Goal: Transaction & Acquisition: Obtain resource

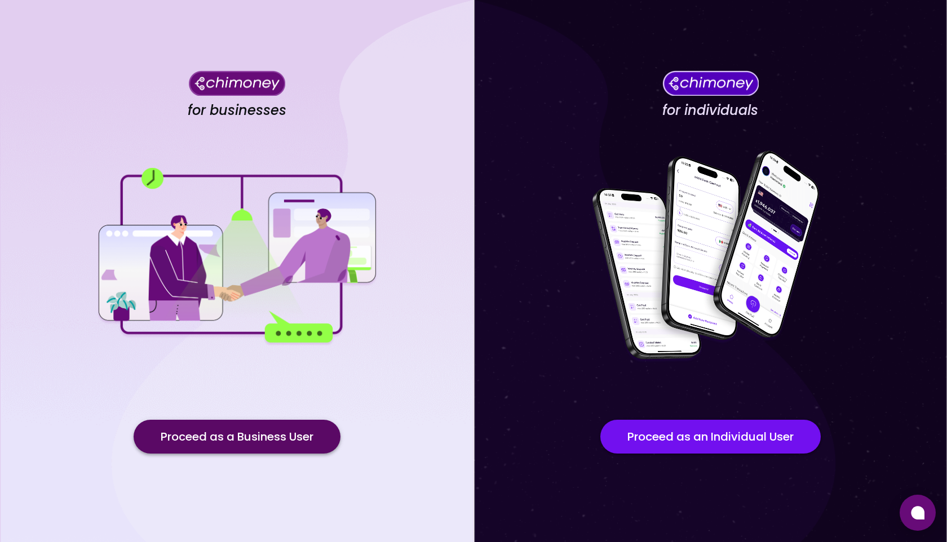
click at [209, 431] on button "Proceed as a Business User" at bounding box center [237, 437] width 207 height 34
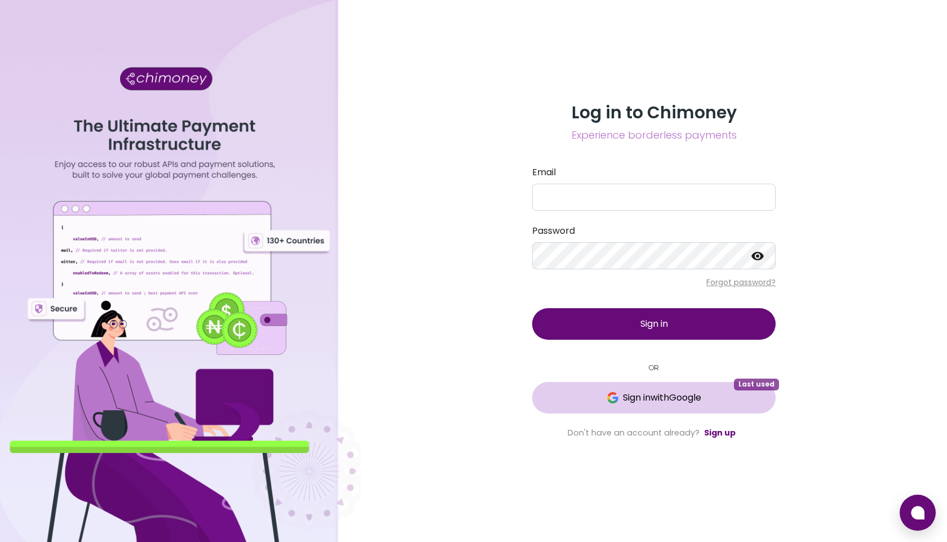
click at [662, 404] on span "Sign in with Google" at bounding box center [662, 398] width 78 height 14
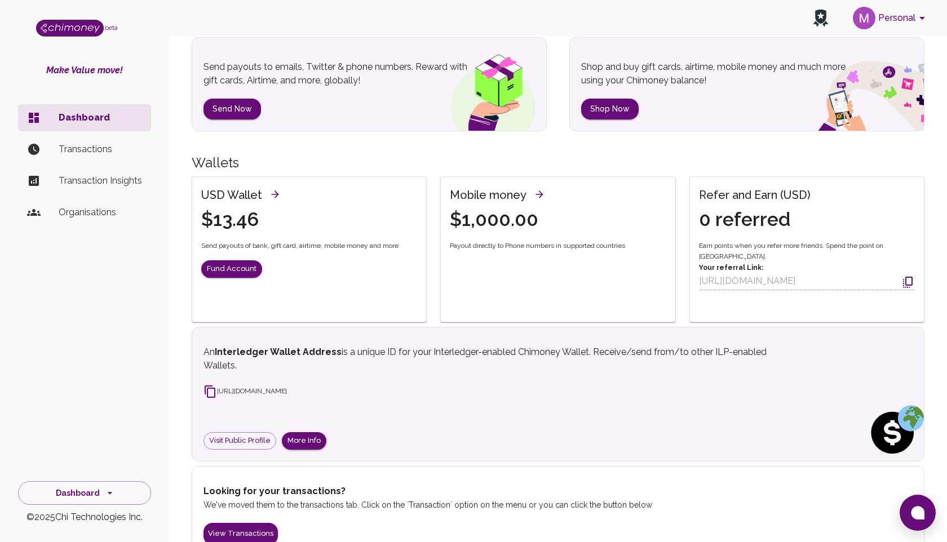
scroll to position [91, 0]
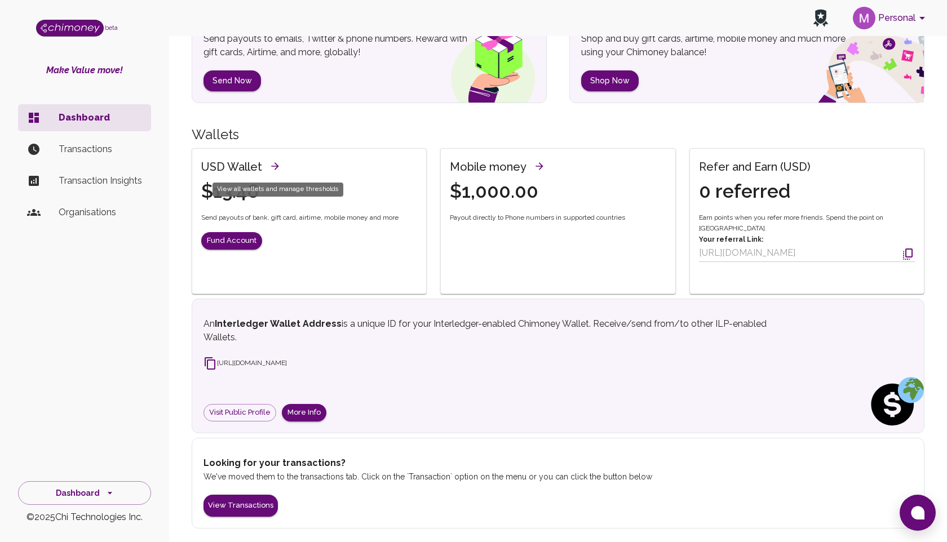
click at [277, 165] on icon "View all wallets and manage thresholds" at bounding box center [274, 165] width 7 height 7
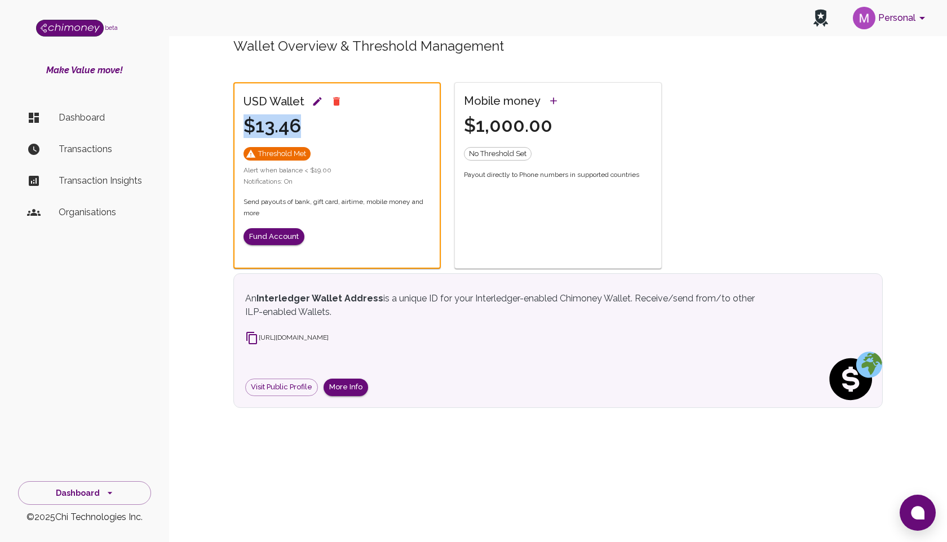
drag, startPoint x: 246, startPoint y: 122, endPoint x: 361, endPoint y: 125, distance: 115.0
click at [361, 126] on div "USD Wallet $13.46" at bounding box center [330, 108] width 201 height 59
click at [361, 125] on div "USD Wallet $13.46" at bounding box center [330, 108] width 201 height 59
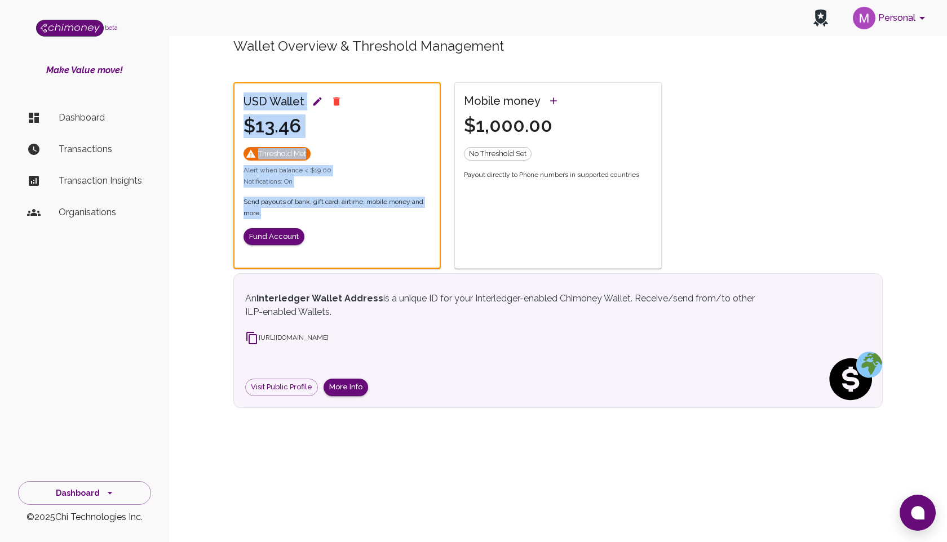
drag, startPoint x: 242, startPoint y: 99, endPoint x: 407, endPoint y: 237, distance: 215.2
click at [407, 238] on div "USD Wallet $13.46 Threshold Met Alert when balance < $19.00 Notifications: On S…" at bounding box center [336, 175] width 205 height 184
click at [355, 237] on div "Fund Account" at bounding box center [336, 236] width 187 height 17
drag, startPoint x: 244, startPoint y: 99, endPoint x: 432, endPoint y: 205, distance: 215.2
click at [432, 205] on div "USD Wallet $13.46 Threshold Met Alert when balance < $19.00 Notifications: On S…" at bounding box center [336, 175] width 205 height 184
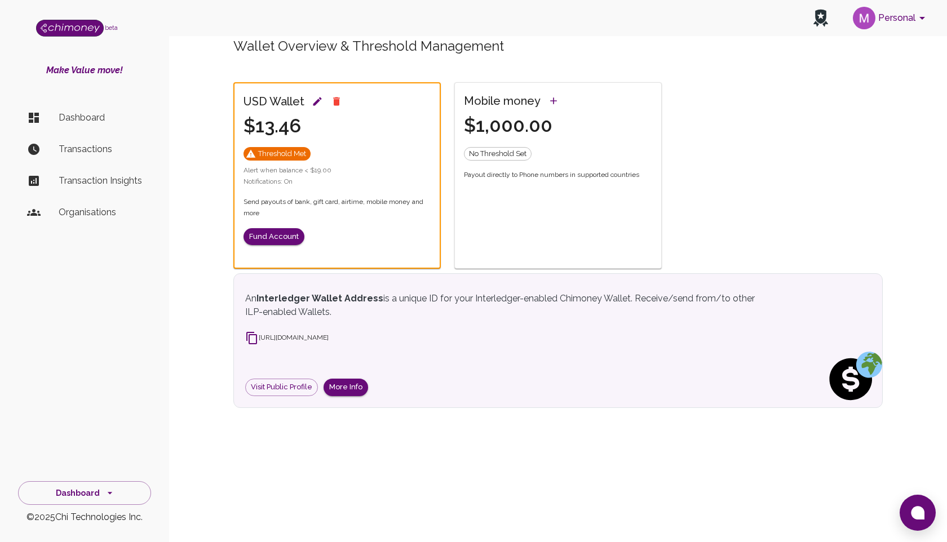
click at [263, 208] on span "Send payouts of bank, gift card, airtime, mobile money and more" at bounding box center [336, 208] width 187 height 23
click at [252, 212] on span "Send payouts of bank, gift card, airtime, mobile money and more" at bounding box center [336, 208] width 187 height 23
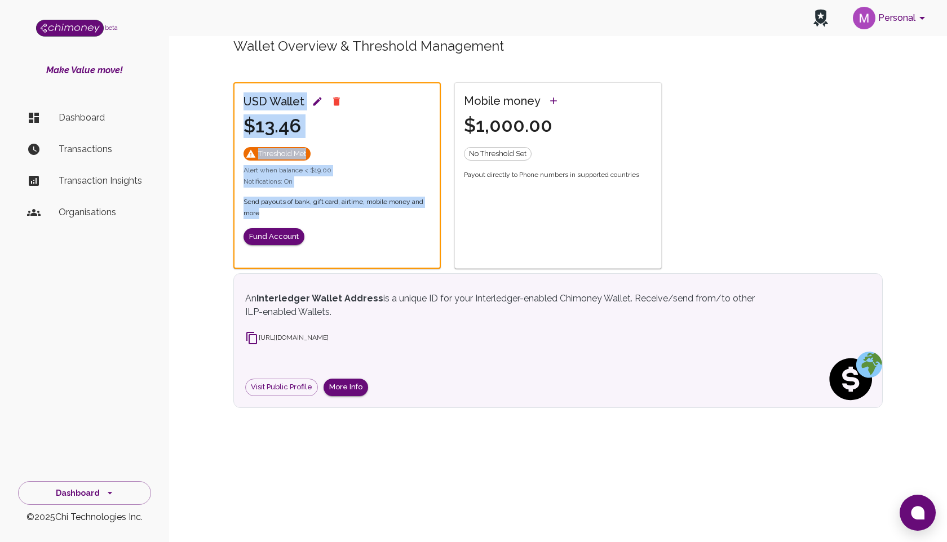
drag, startPoint x: 273, startPoint y: 214, endPoint x: 227, endPoint y: 96, distance: 125.8
click at [227, 96] on div "USD Wallet $13.46 Threshold Met Alert when balance < $19.00 Notifications: On S…" at bounding box center [330, 169] width 221 height 200
click at [343, 216] on span "Send payouts of bank, gift card, airtime, mobile money and more" at bounding box center [336, 208] width 187 height 23
drag, startPoint x: 246, startPoint y: 97, endPoint x: 420, endPoint y: 205, distance: 205.5
click at [420, 206] on div "USD Wallet $13.46 Threshold Met Alert when balance < $19.00 Notifications: On S…" at bounding box center [336, 175] width 205 height 184
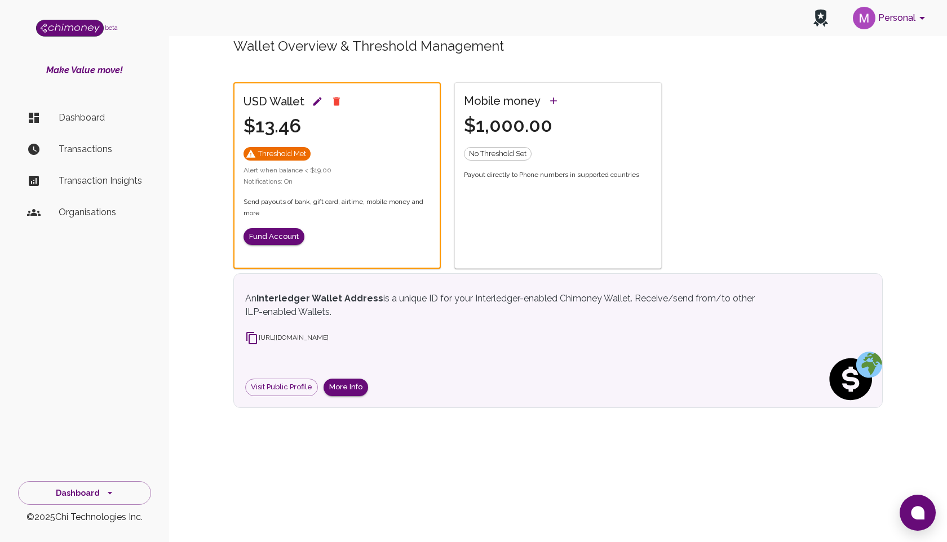
click at [268, 214] on span "Send payouts of bank, gift card, airtime, mobile money and more" at bounding box center [336, 208] width 187 height 23
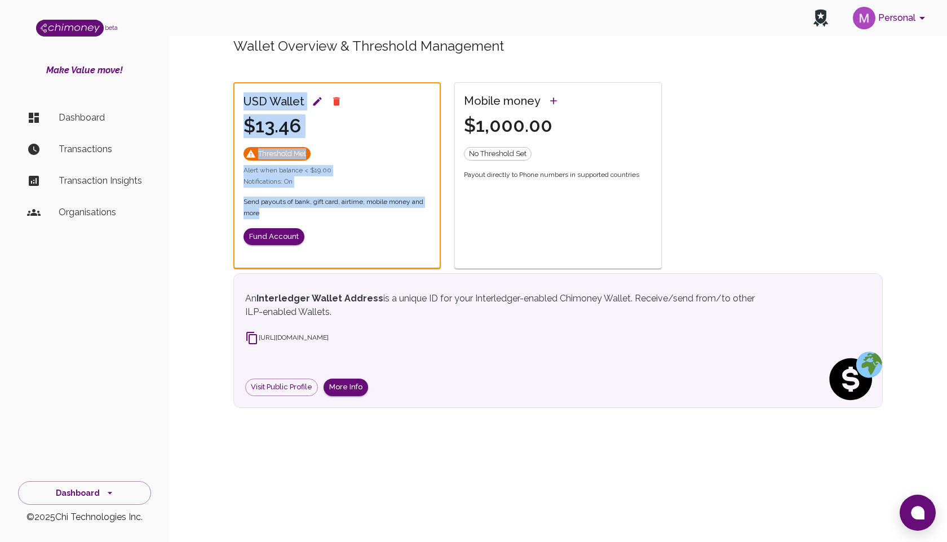
drag, startPoint x: 268, startPoint y: 214, endPoint x: 241, endPoint y: 91, distance: 125.1
click at [242, 91] on div "USD Wallet $13.46 Threshold Met Alert when balance < $19.00 Notifications: On S…" at bounding box center [336, 175] width 205 height 184
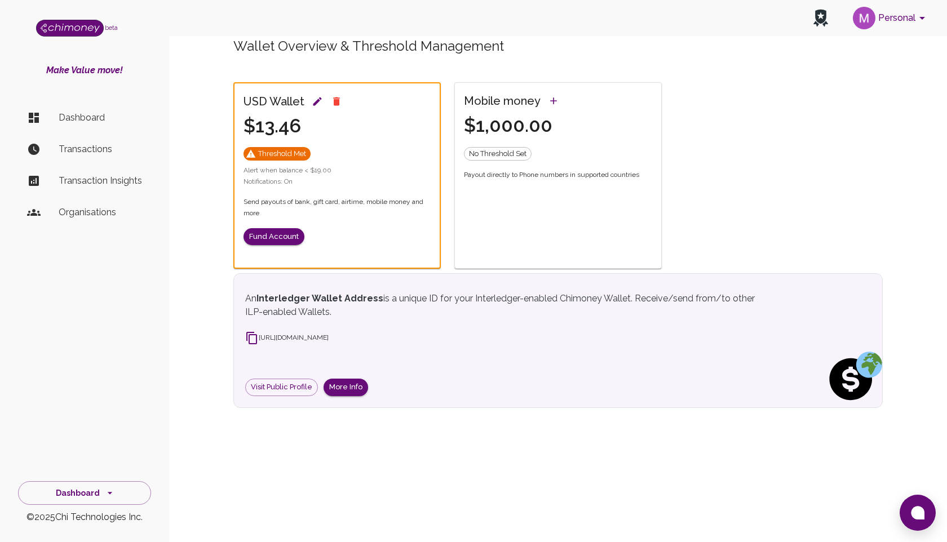
click at [353, 255] on div "USD Wallet $13.46 Threshold Met Alert when balance < $19.00 Notifications: On S…" at bounding box center [336, 175] width 205 height 184
click at [316, 100] on icon "Configure threshold" at bounding box center [317, 101] width 8 height 8
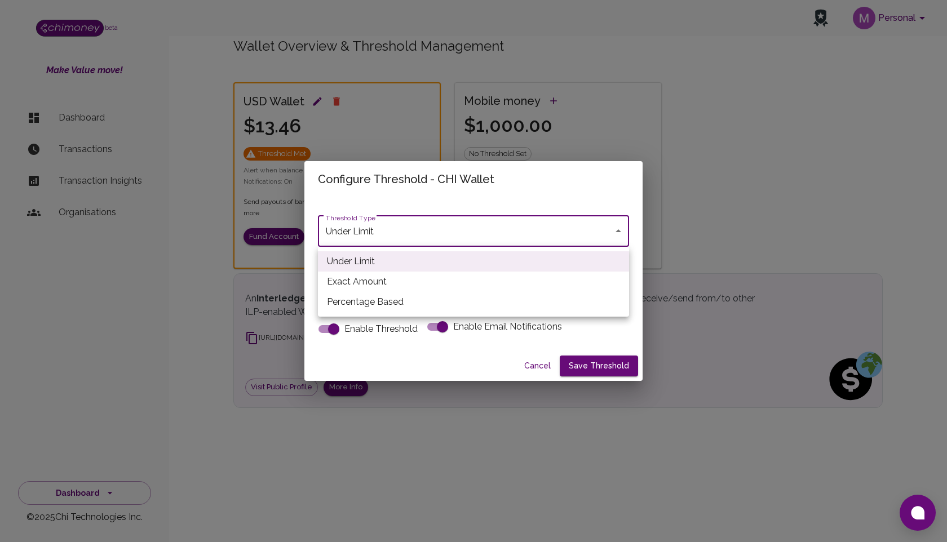
click at [416, 224] on body "Personal beta Make Value move! Dashboard Transactions Transaction Insights Orga…" at bounding box center [473, 271] width 947 height 542
click at [410, 194] on div at bounding box center [473, 271] width 947 height 542
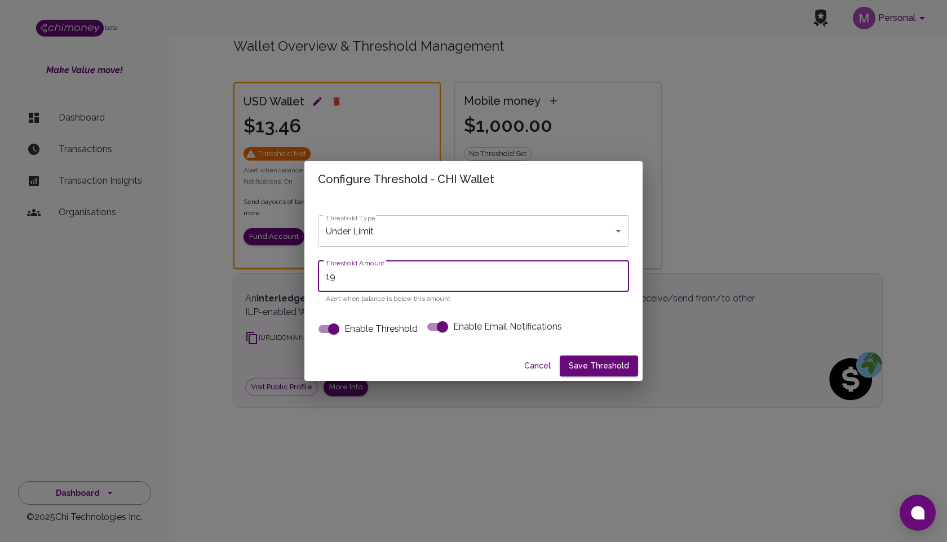
click at [401, 277] on input "19" at bounding box center [473, 276] width 311 height 32
click at [439, 204] on div "Threshold Type Under Limit under_limit Threshold Type Threshold Amount 19 Thres…" at bounding box center [473, 268] width 311 height 143
click at [539, 364] on button "Cancel" at bounding box center [537, 366] width 36 height 21
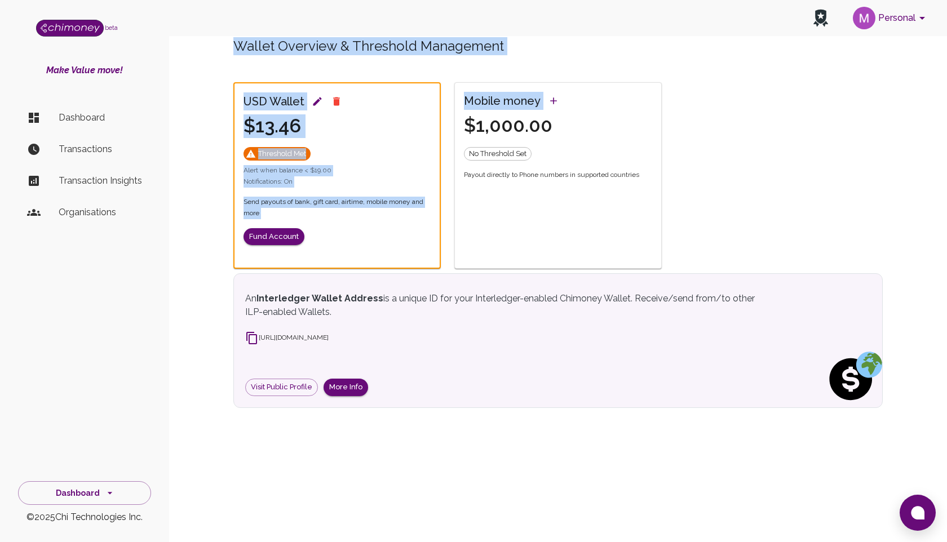
drag, startPoint x: 234, startPoint y: 46, endPoint x: 561, endPoint y: 63, distance: 327.8
click at [561, 64] on div "Wallet Overview & Threshold Management USD Wallet $13.46 Threshold Met Alert wh…" at bounding box center [558, 222] width 676 height 371
click at [561, 63] on div "Wallet Overview & Threshold Management USD Wallet $13.46 Threshold Met Alert wh…" at bounding box center [558, 222] width 676 height 371
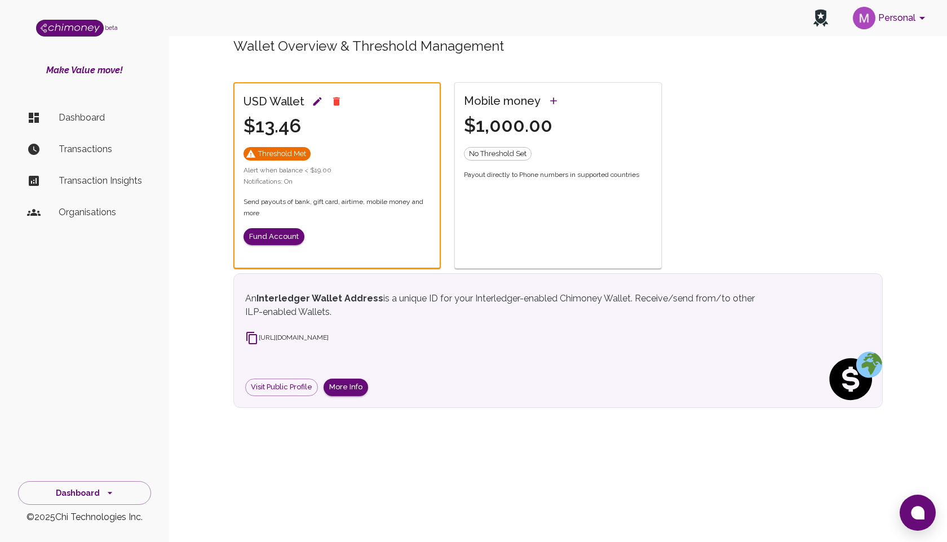
click at [73, 107] on li "Dashboard" at bounding box center [84, 117] width 133 height 27
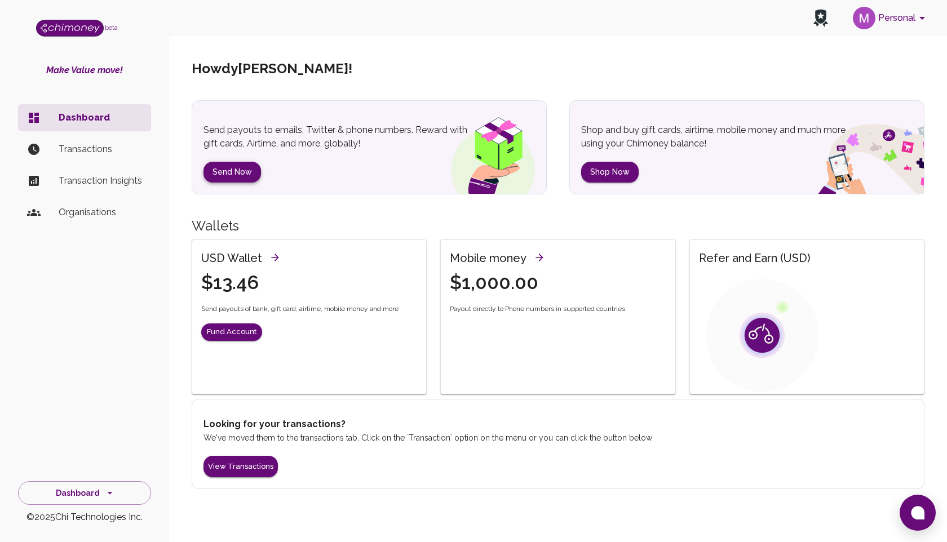
click at [233, 172] on button "Send Now" at bounding box center [231, 172] width 57 height 21
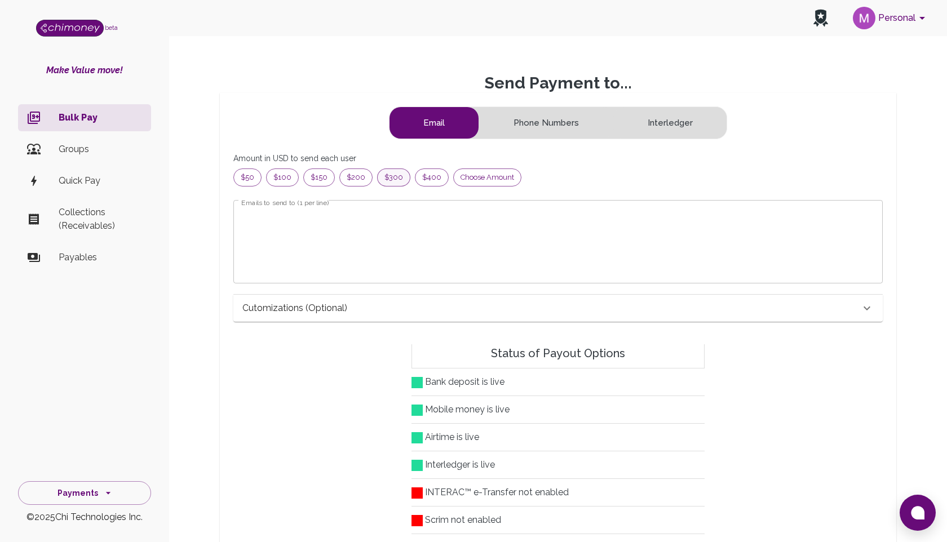
scroll to position [145, 630]
click at [490, 178] on span "Choose amount" at bounding box center [487, 177] width 67 height 11
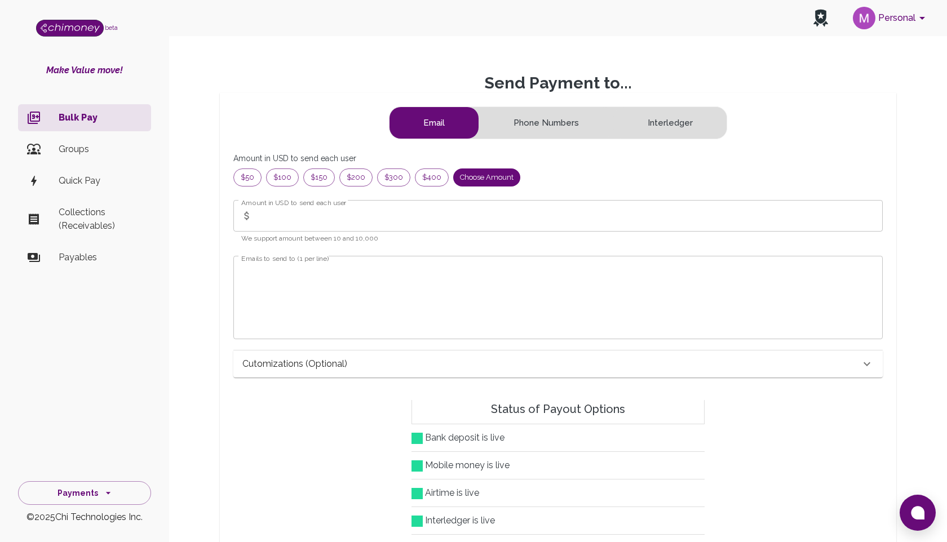
click at [354, 220] on input "Amount in USD to send each user" at bounding box center [569, 216] width 625 height 32
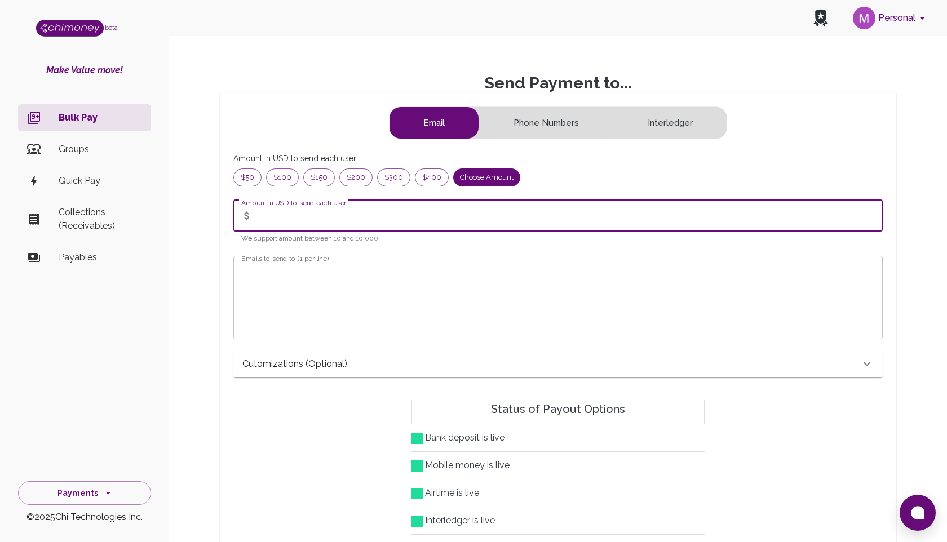
type input "1"
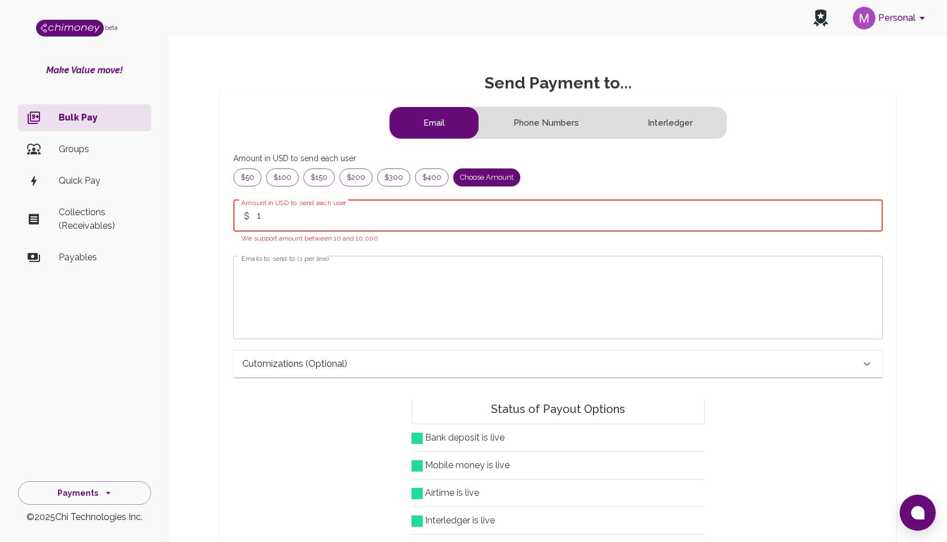
click at [323, 282] on textarea "Emails to send to (1 per line)" at bounding box center [557, 297] width 633 height 65
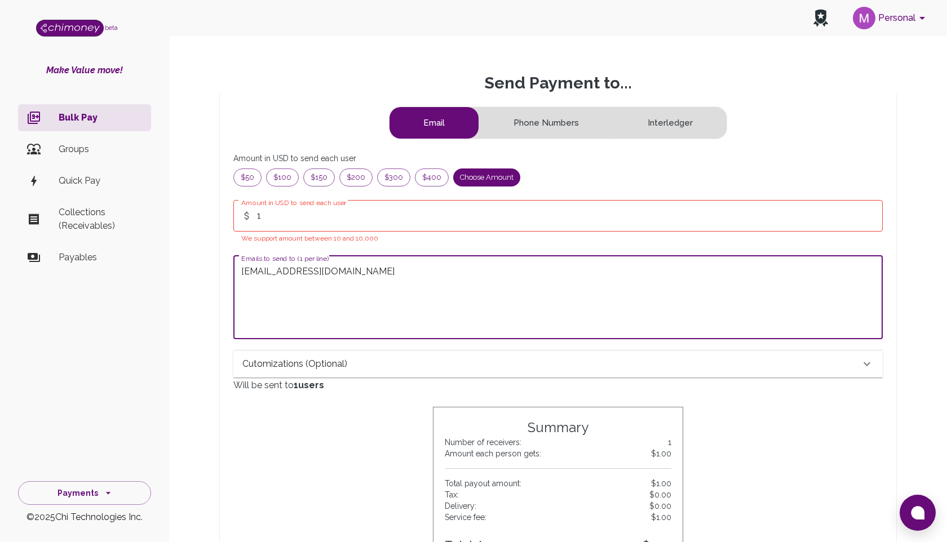
type textarea "mahfuz@chimoney.io"
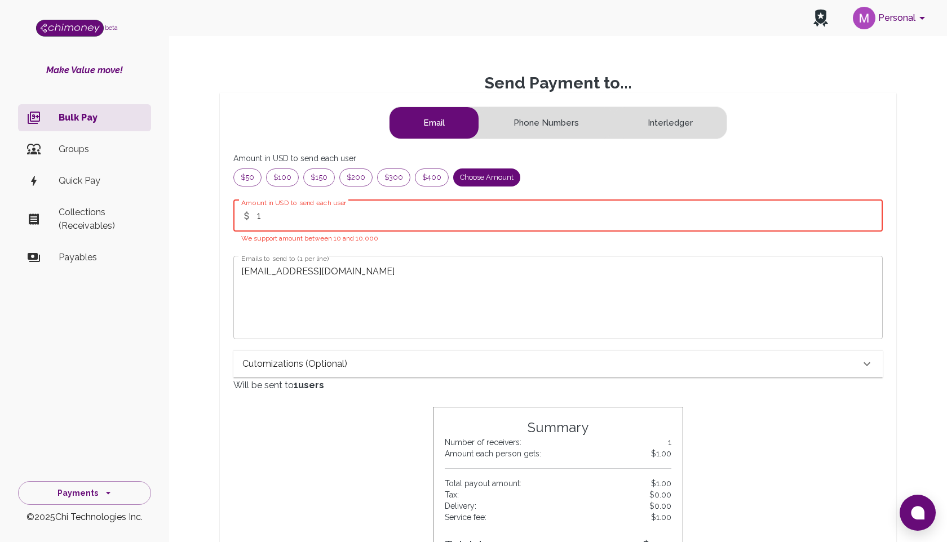
click at [415, 224] on input "1" at bounding box center [569, 216] width 625 height 32
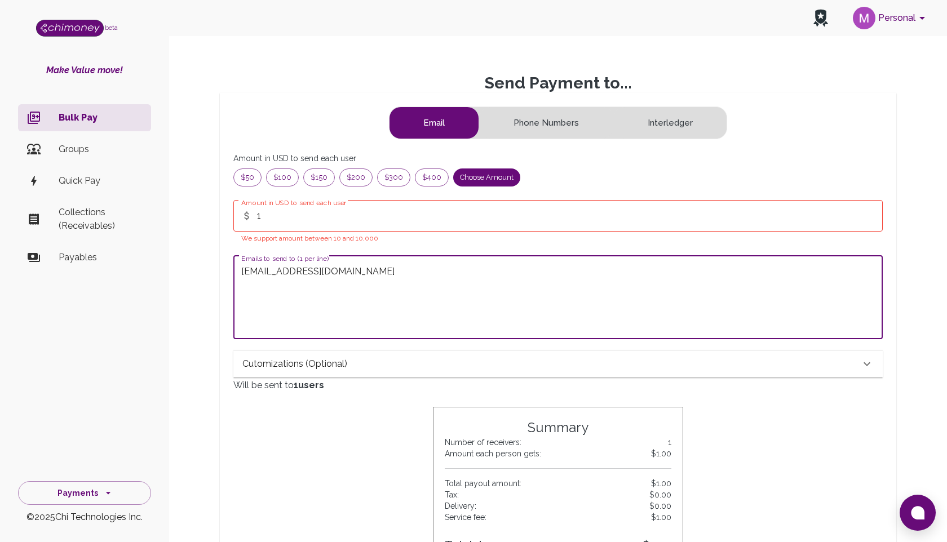
click at [447, 274] on textarea "mahfuz@chimoney.io" at bounding box center [557, 297] width 633 height 65
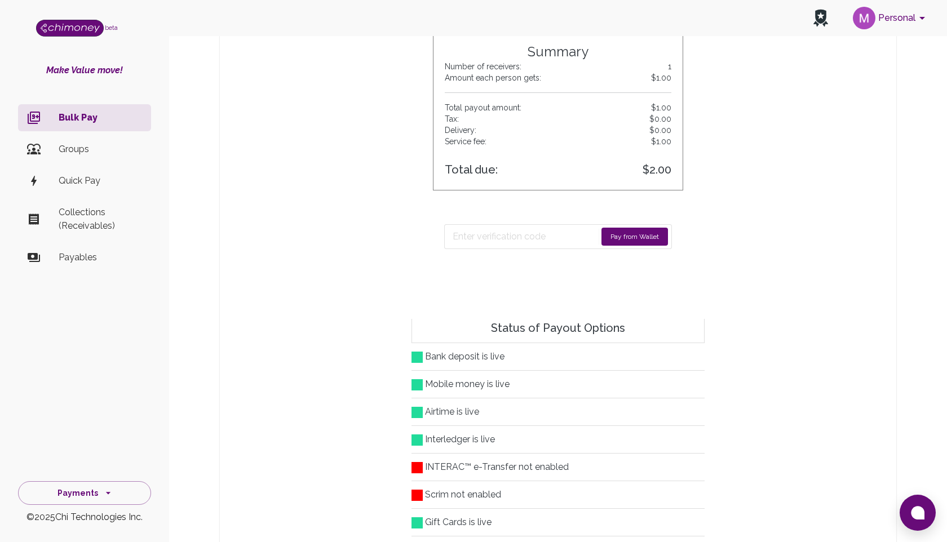
scroll to position [386, 0]
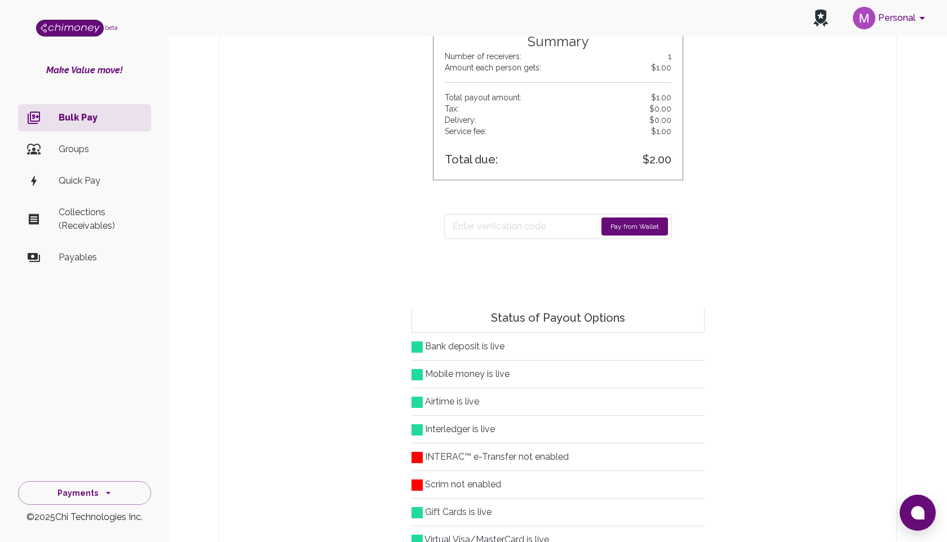
click at [624, 228] on button "Pay from Wallet" at bounding box center [634, 227] width 66 height 18
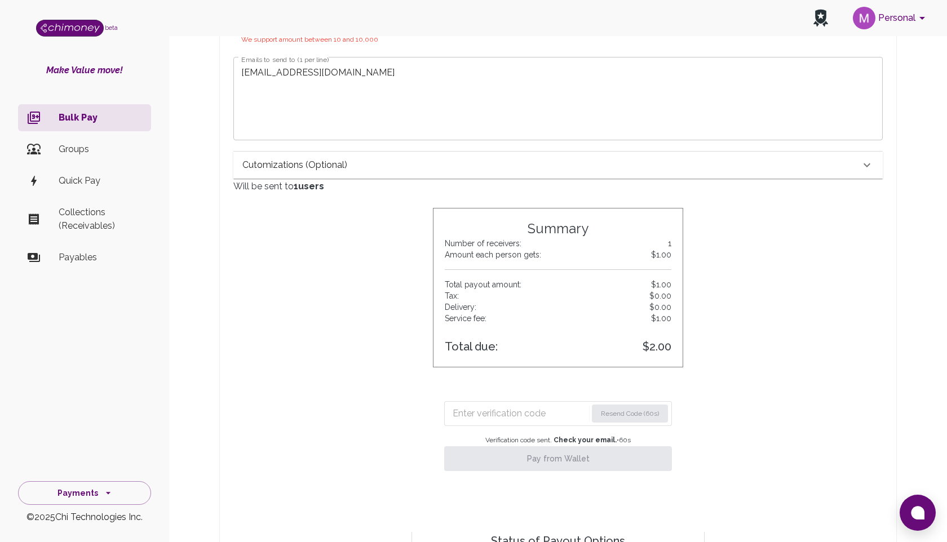
scroll to position [274, 0]
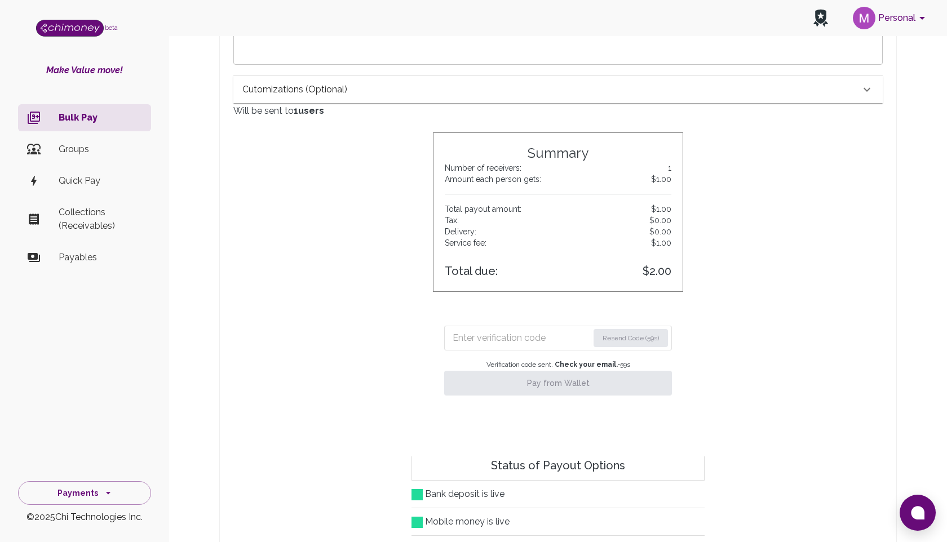
click at [493, 341] on input "Enter verification code" at bounding box center [520, 338] width 136 height 18
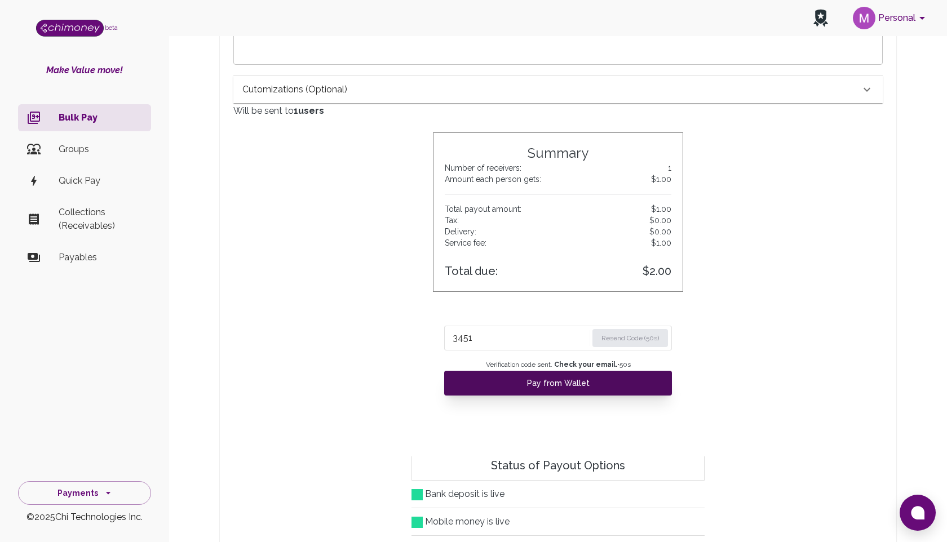
type input "3451"
click at [534, 384] on button "Pay from Wallet" at bounding box center [558, 383] width 228 height 25
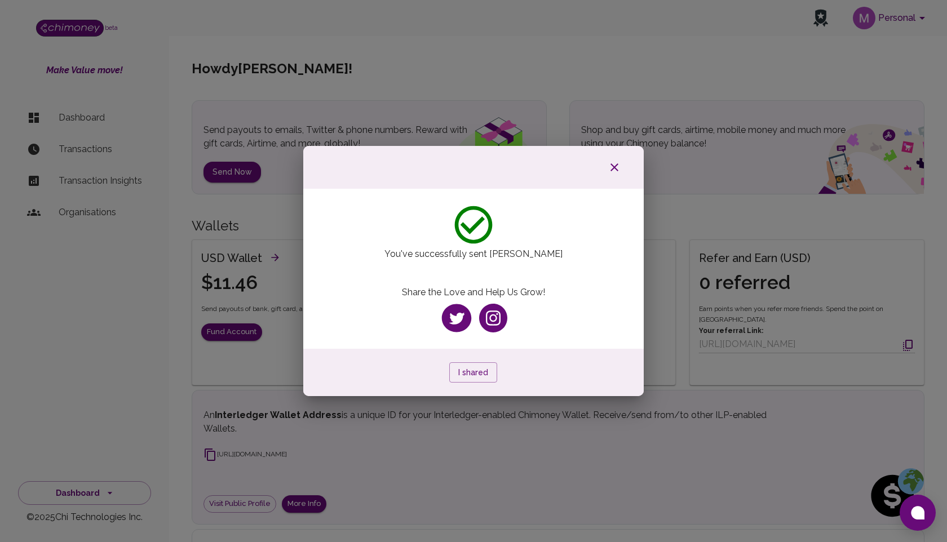
click at [615, 165] on icon "button" at bounding box center [614, 168] width 14 height 14
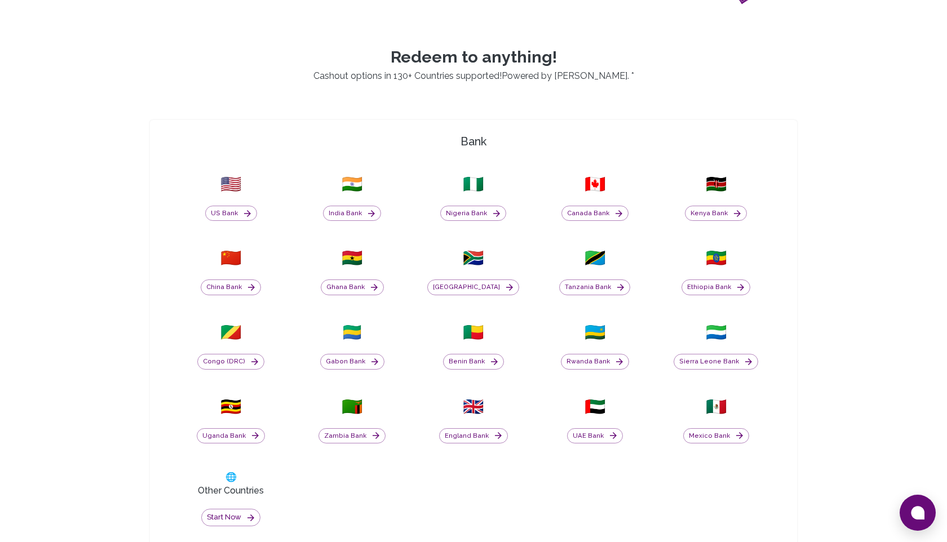
scroll to position [378, 0]
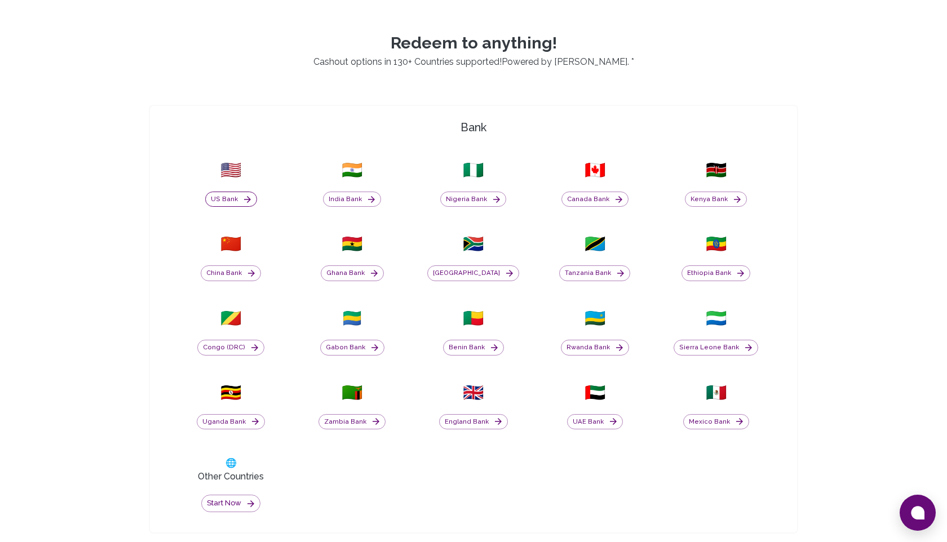
click at [237, 198] on button "US Bank" at bounding box center [231, 200] width 52 height 16
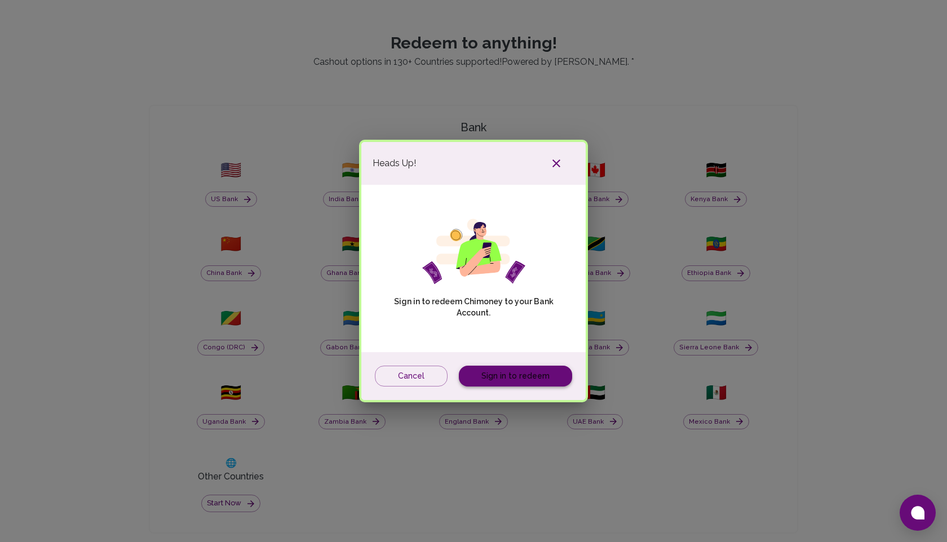
click at [520, 375] on link "Sign in to redeem" at bounding box center [515, 376] width 113 height 21
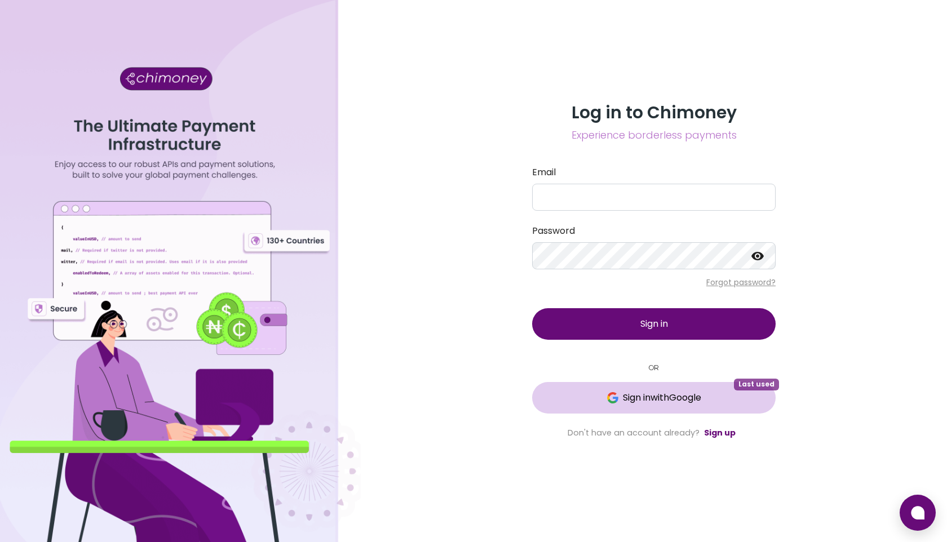
click at [668, 395] on span "Sign in with Google" at bounding box center [662, 398] width 78 height 14
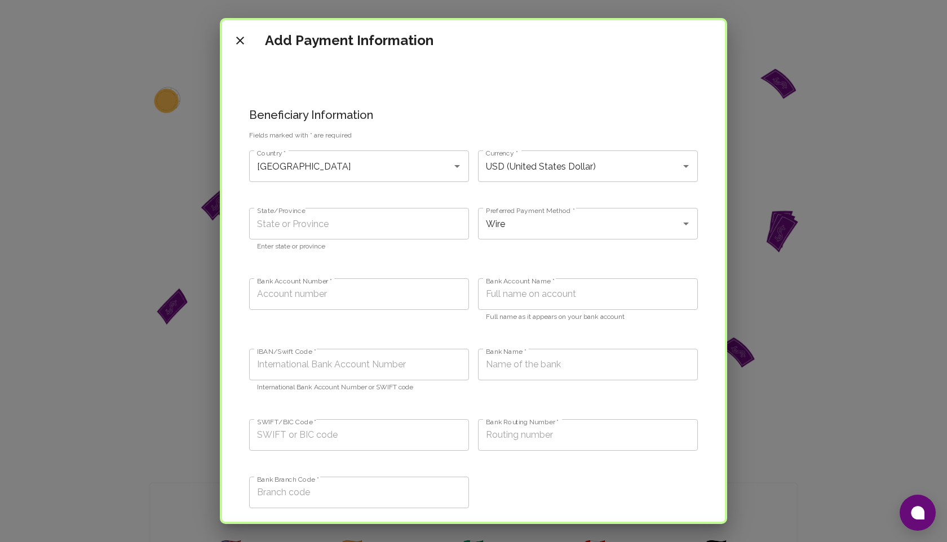
click at [238, 46] on icon "close" at bounding box center [240, 41] width 14 height 14
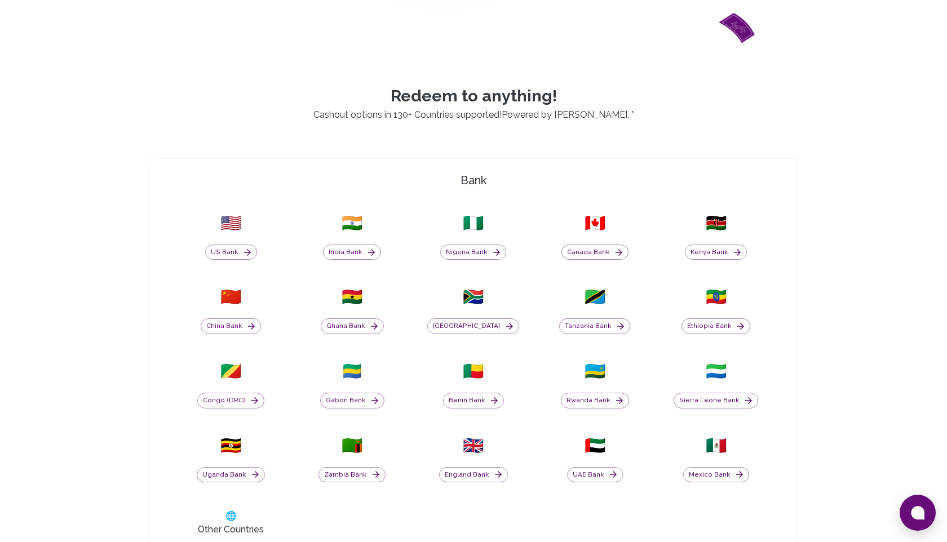
scroll to position [340, 0]
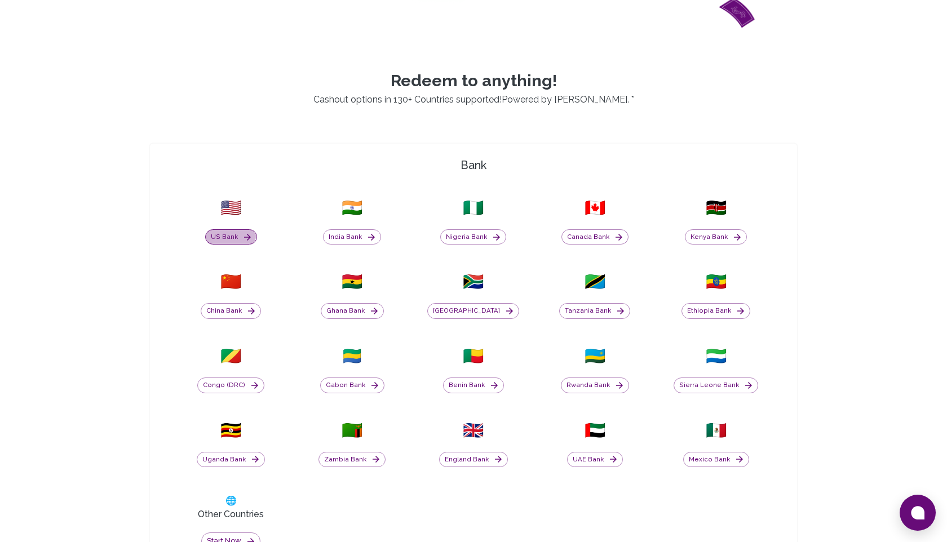
click at [219, 234] on button "US Bank" at bounding box center [231, 237] width 52 height 16
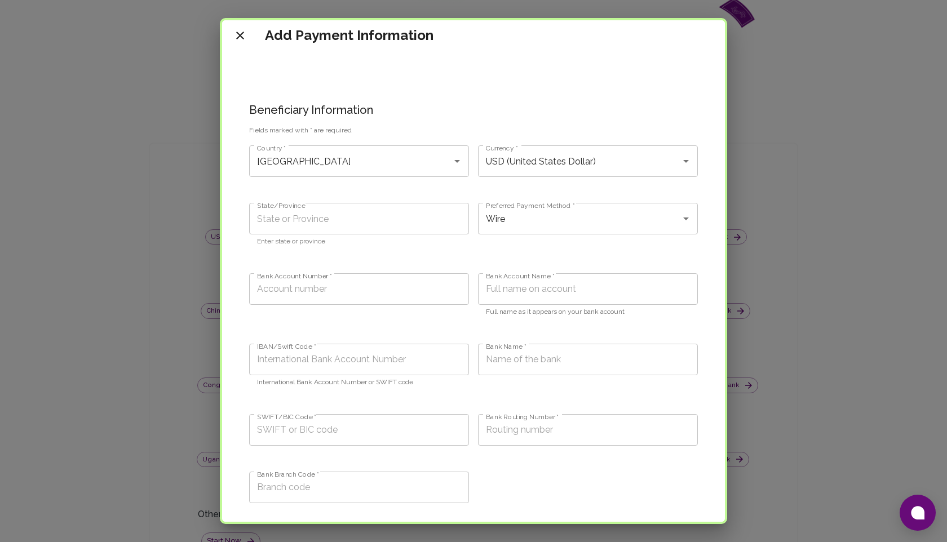
scroll to position [0, 0]
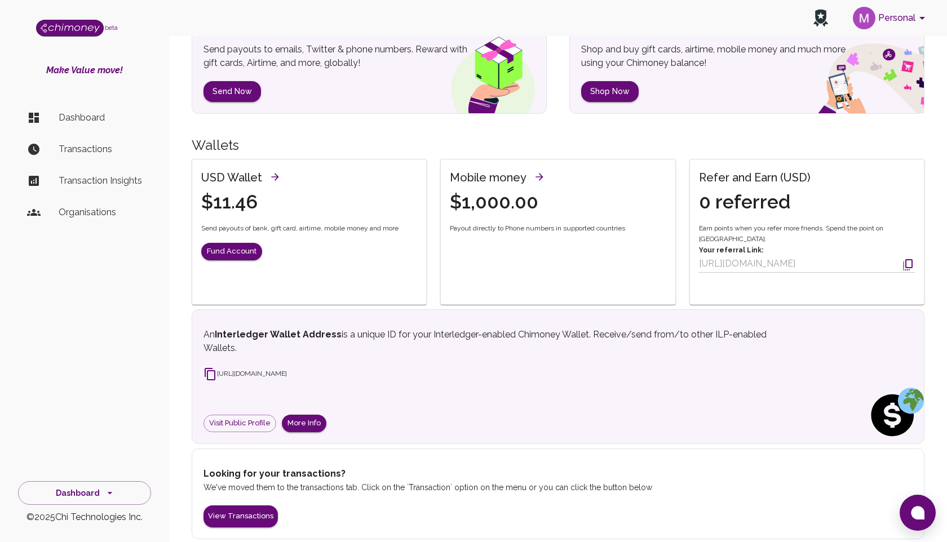
scroll to position [91, 0]
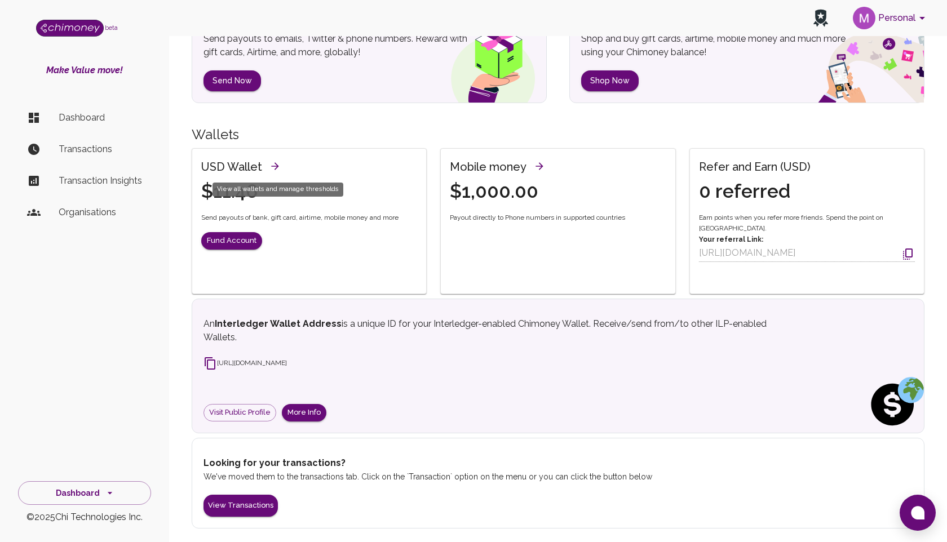
click at [274, 168] on icon "View all wallets and manage thresholds" at bounding box center [274, 166] width 11 height 11
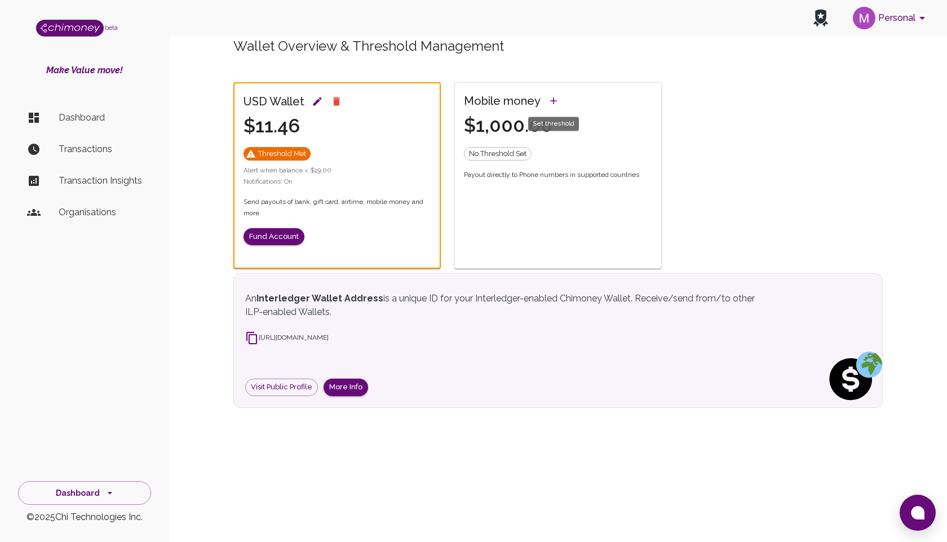
click at [550, 101] on icon "Set threshold" at bounding box center [553, 100] width 11 height 11
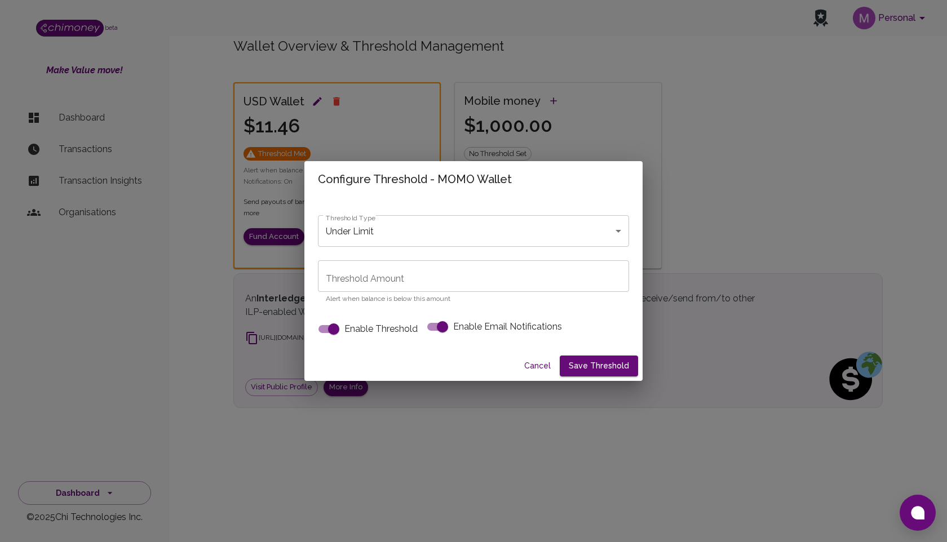
click at [431, 236] on body "Personal beta Make Value move! Dashboard Transactions Transaction Insights Orga…" at bounding box center [473, 271] width 947 height 542
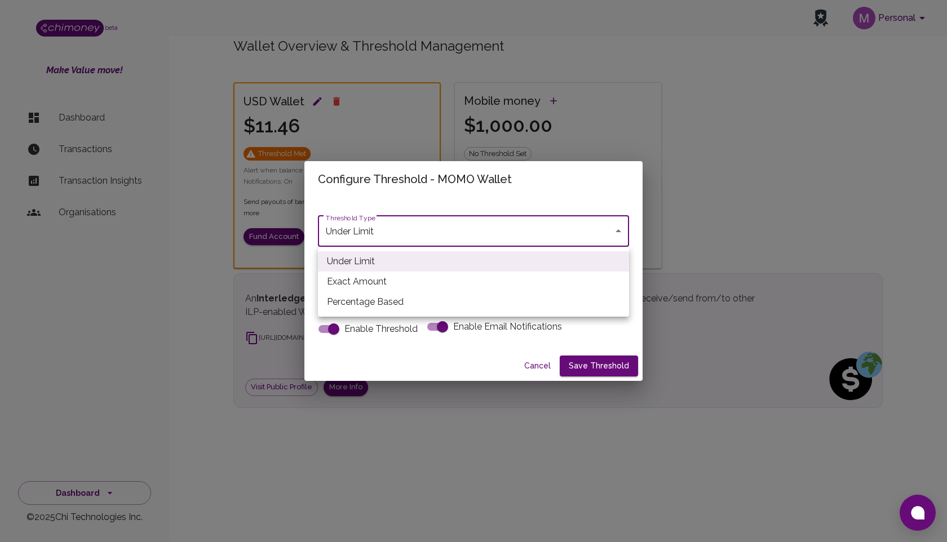
click at [415, 352] on div at bounding box center [473, 271] width 947 height 542
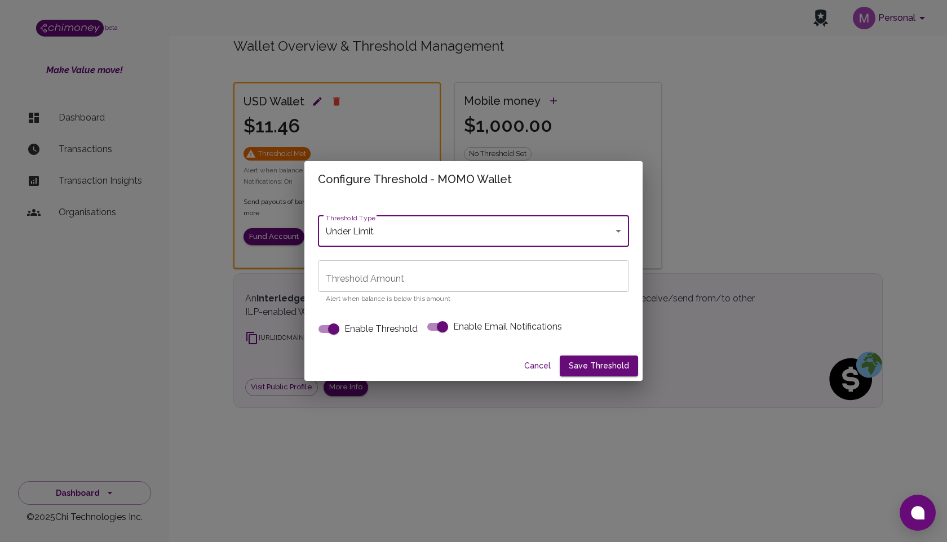
click at [533, 367] on button "Cancel" at bounding box center [537, 366] width 36 height 21
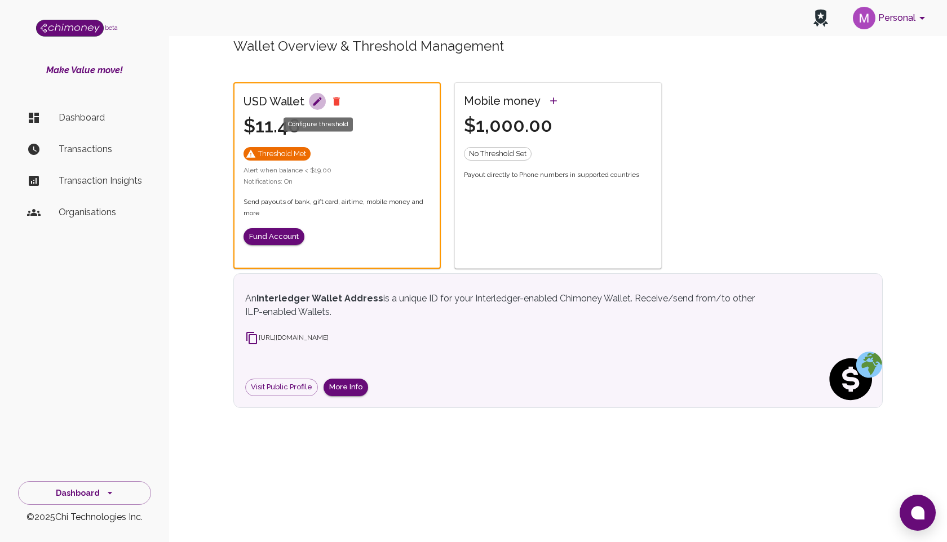
click at [314, 104] on icon "Configure threshold" at bounding box center [317, 101] width 8 height 8
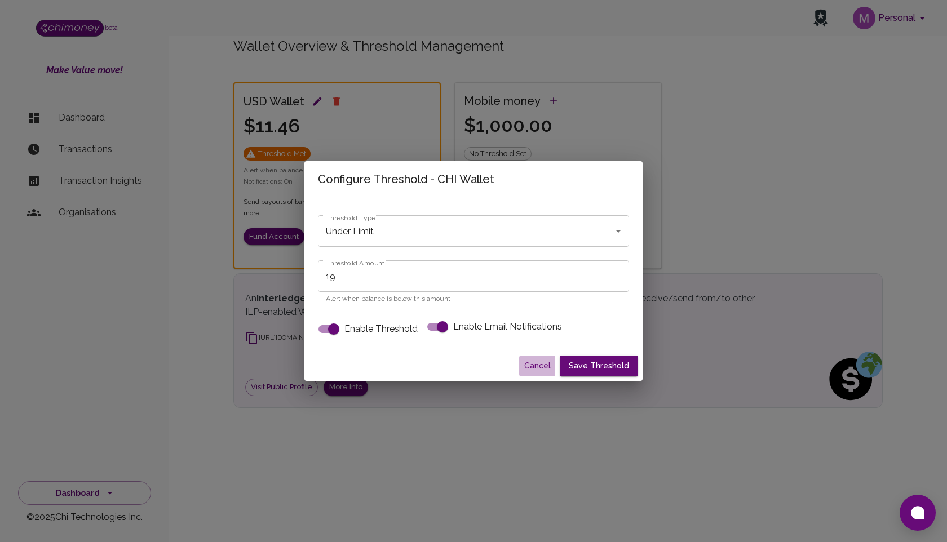
click at [529, 367] on button "Cancel" at bounding box center [537, 366] width 36 height 21
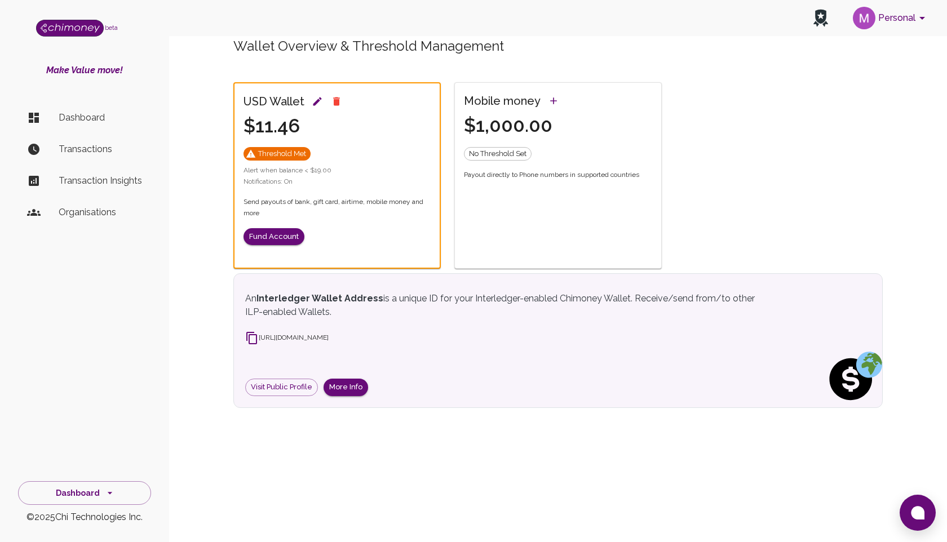
click at [86, 115] on p "Dashboard" at bounding box center [100, 118] width 83 height 14
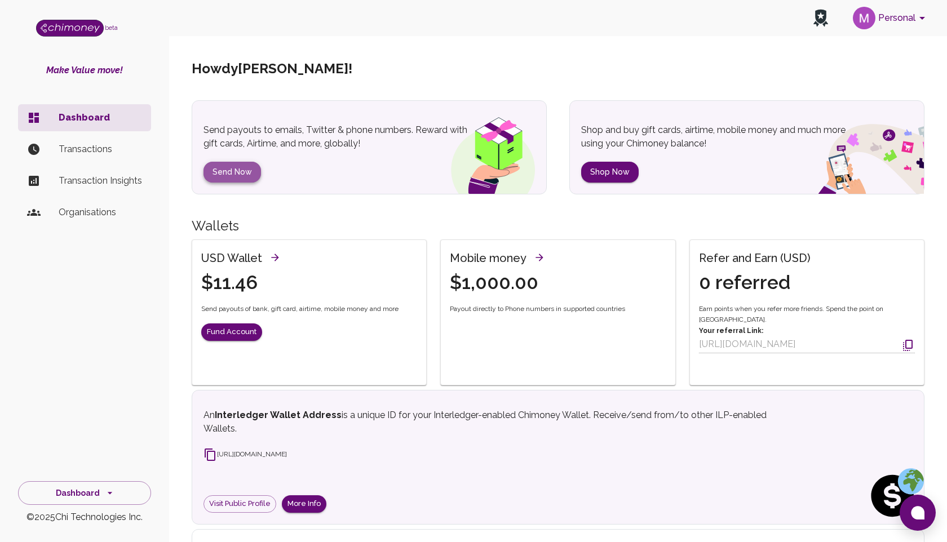
click at [239, 171] on button "Send Now" at bounding box center [231, 172] width 57 height 21
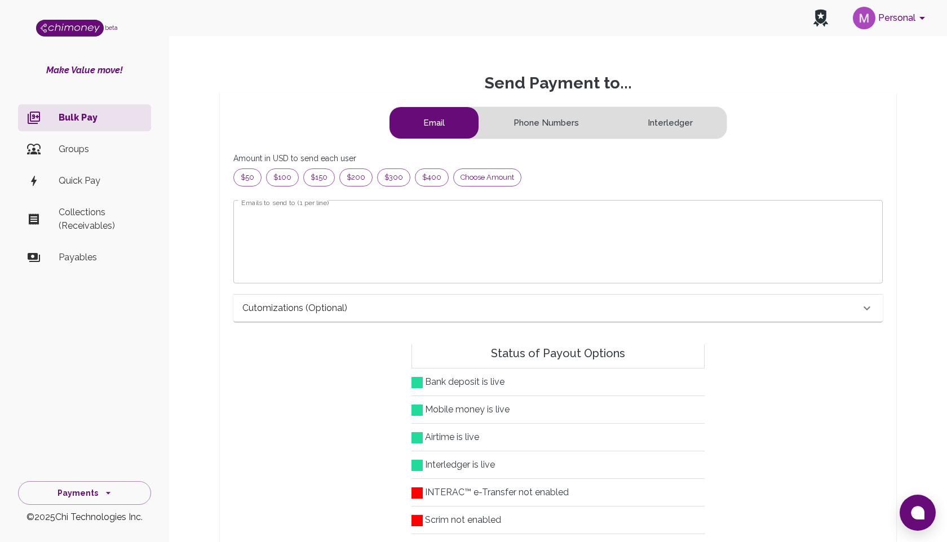
scroll to position [1, 1]
click at [76, 117] on p "Bulk Pay" at bounding box center [100, 118] width 83 height 14
click at [79, 121] on p "Bulk Pay" at bounding box center [100, 118] width 83 height 14
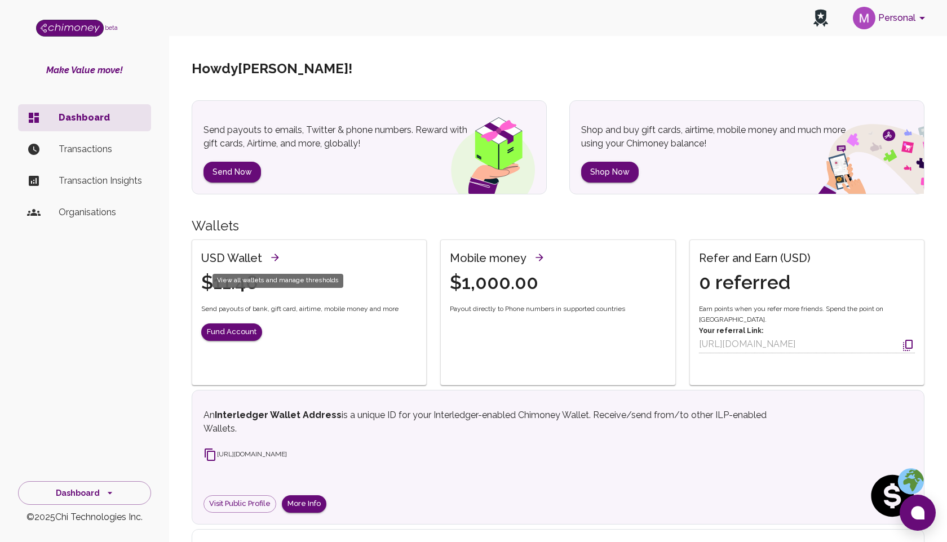
click at [272, 259] on icon "View all wallets and manage thresholds" at bounding box center [274, 257] width 11 height 11
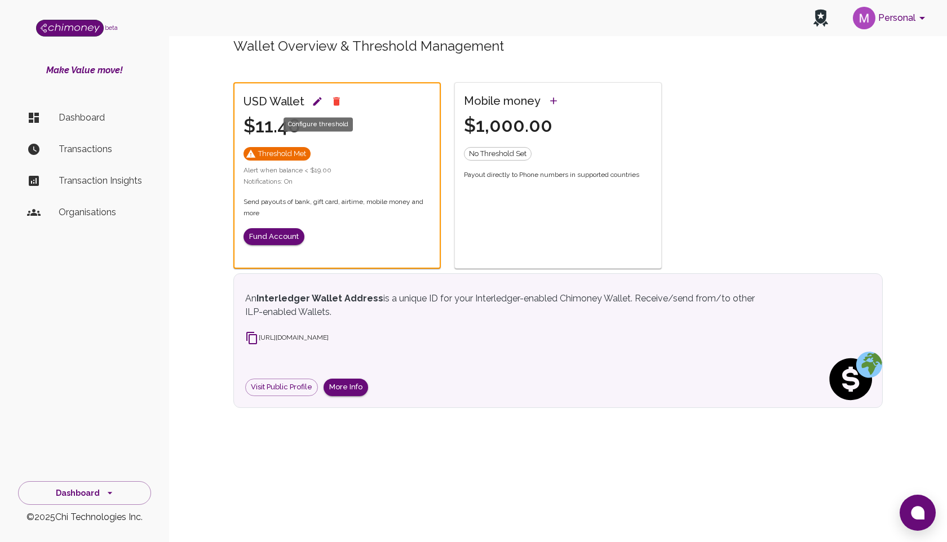
click at [312, 103] on icon "Configure threshold" at bounding box center [317, 101] width 11 height 11
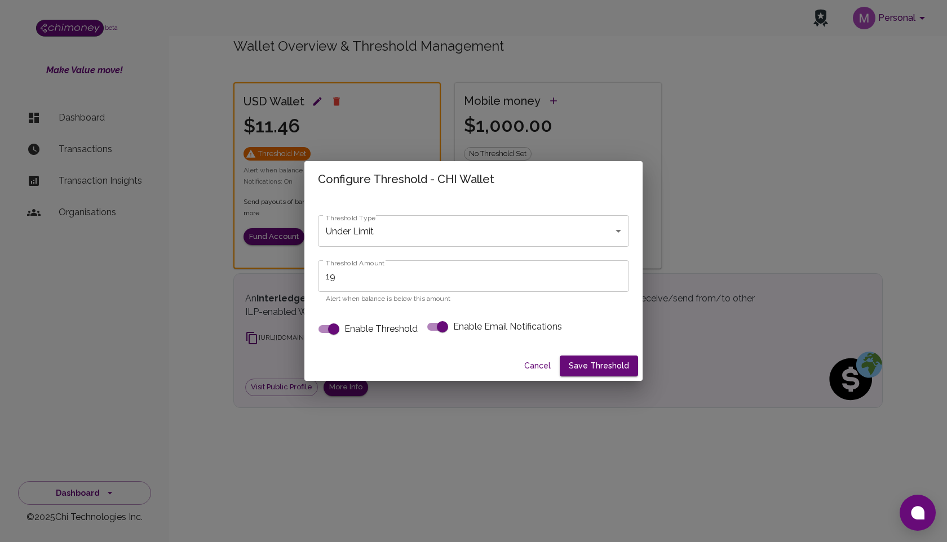
click at [409, 232] on body "Personal beta Make Value move! Dashboard Transactions Transaction Insights Orga…" at bounding box center [473, 271] width 947 height 542
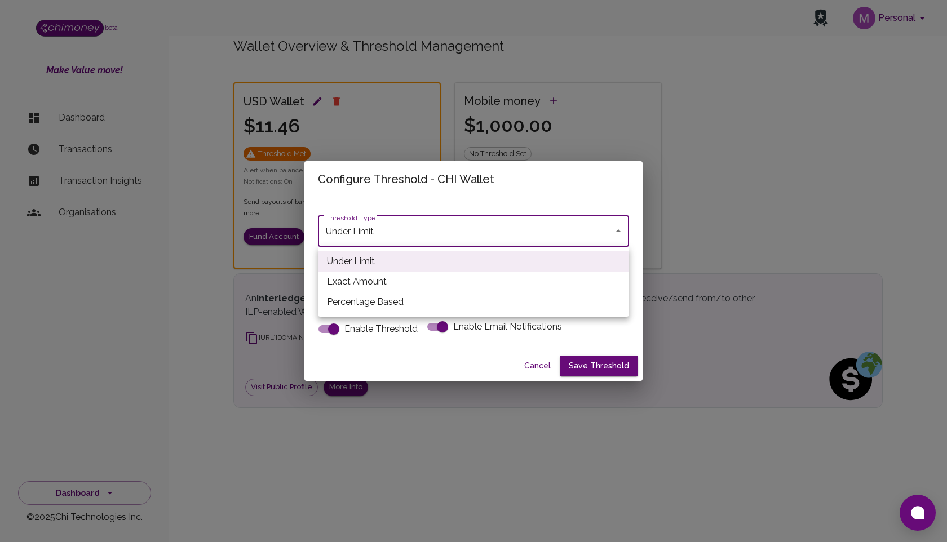
click at [410, 210] on div at bounding box center [473, 271] width 947 height 542
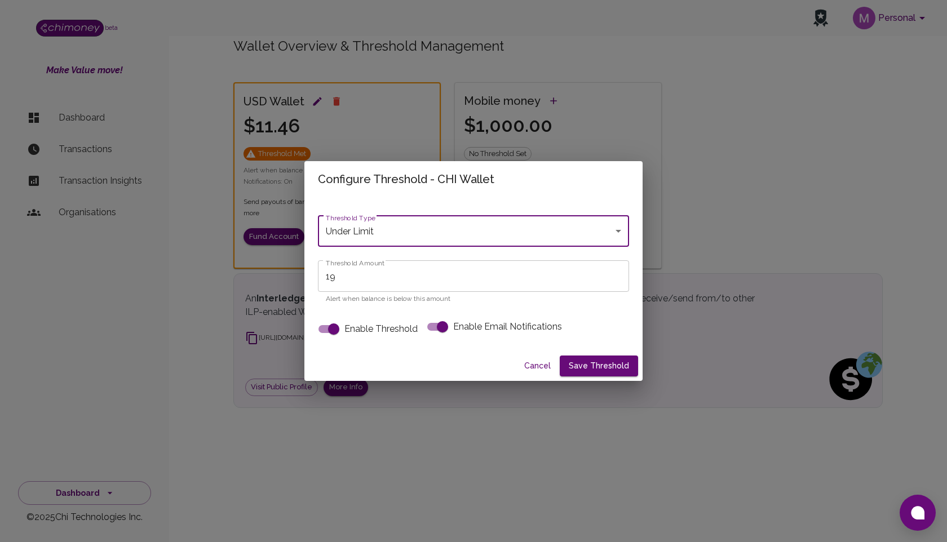
click at [422, 280] on input "19" at bounding box center [473, 276] width 311 height 32
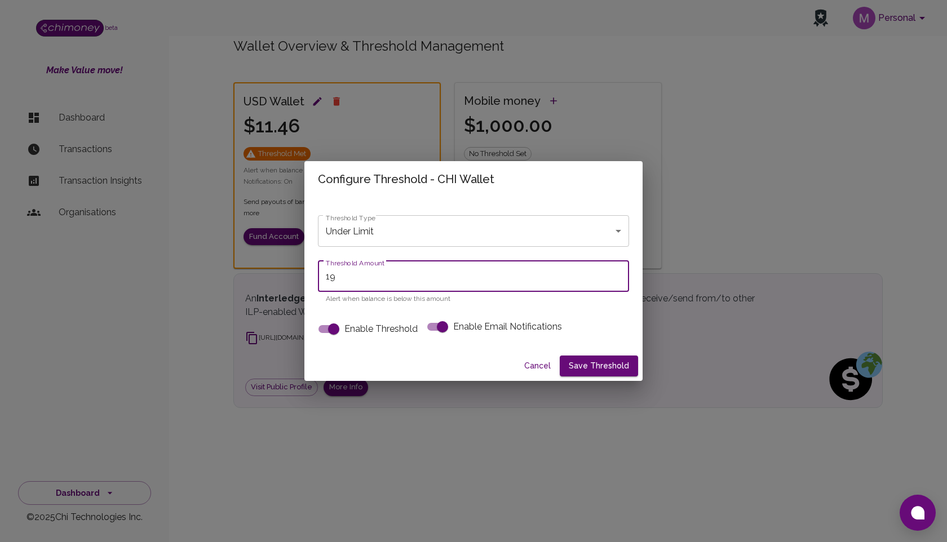
click at [441, 233] on body "Personal beta Make Value move! Dashboard Transactions Transaction Insights Orga…" at bounding box center [473, 271] width 947 height 542
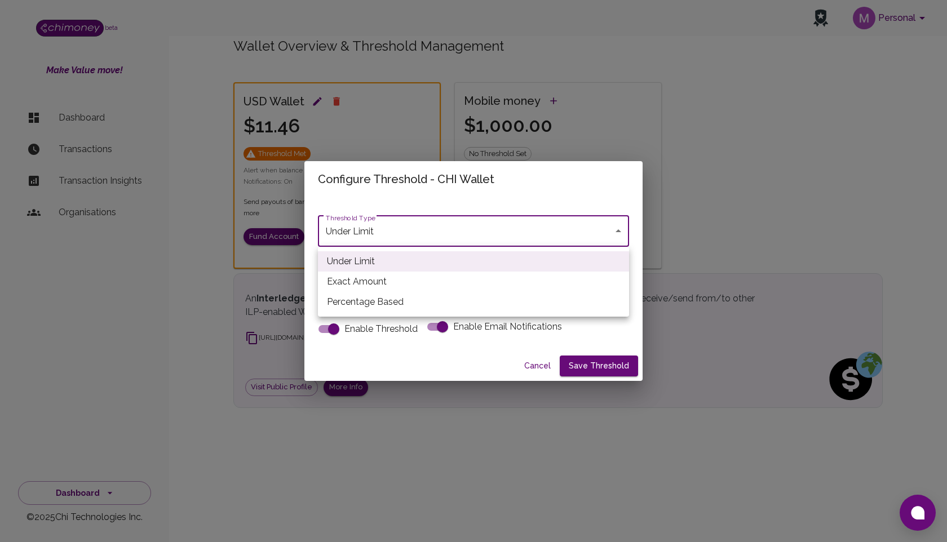
click at [453, 194] on div at bounding box center [473, 271] width 947 height 542
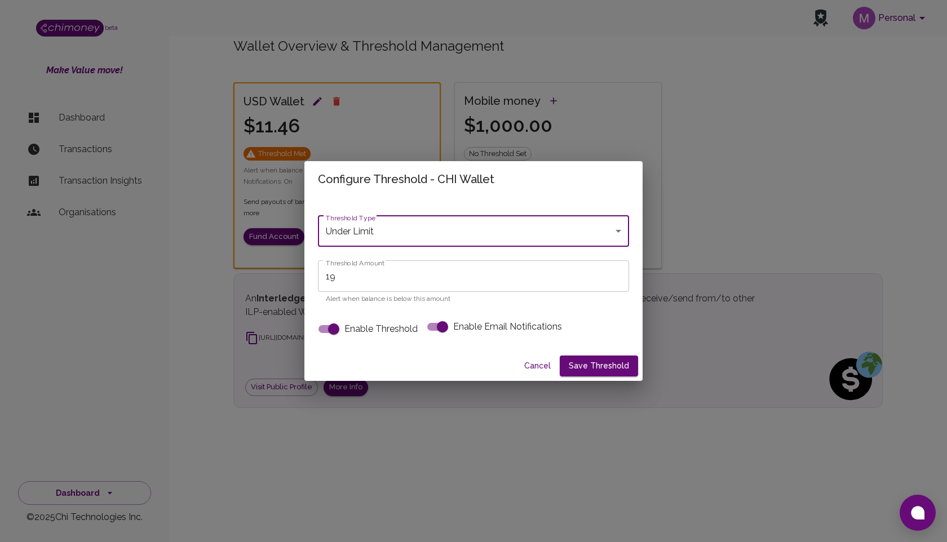
click at [533, 362] on button "Cancel" at bounding box center [537, 366] width 36 height 21
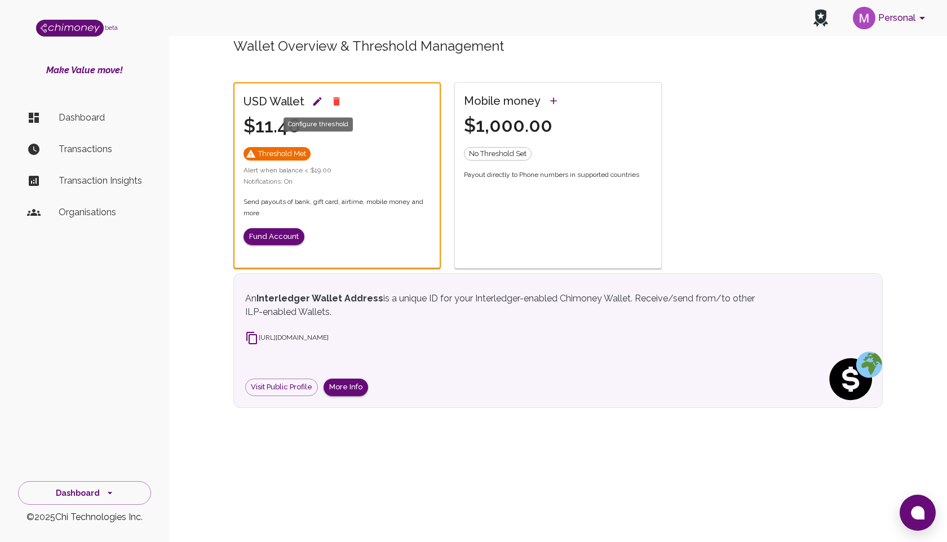
click at [317, 103] on icon "Configure threshold" at bounding box center [317, 101] width 11 height 11
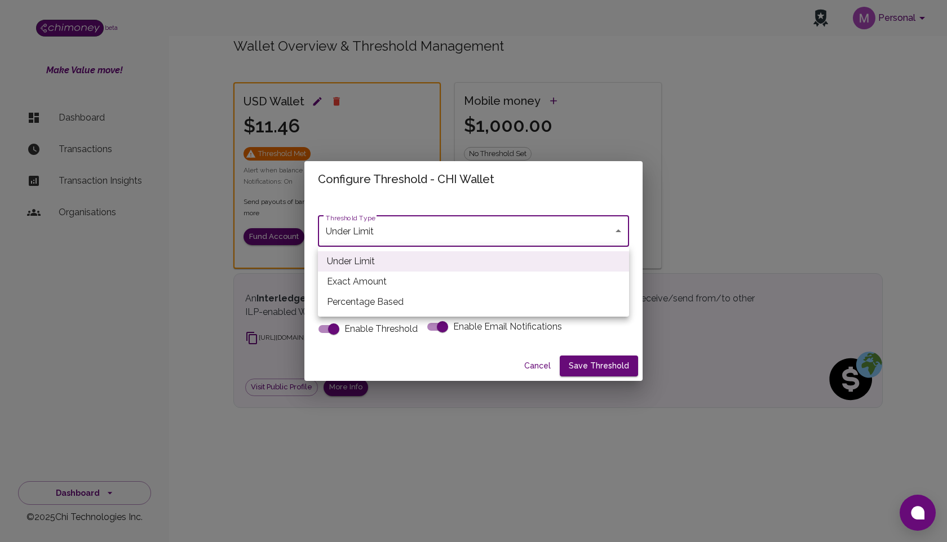
click at [420, 237] on body "Personal beta Make Value move! Dashboard Transactions Transaction Insights Orga…" at bounding box center [473, 271] width 947 height 542
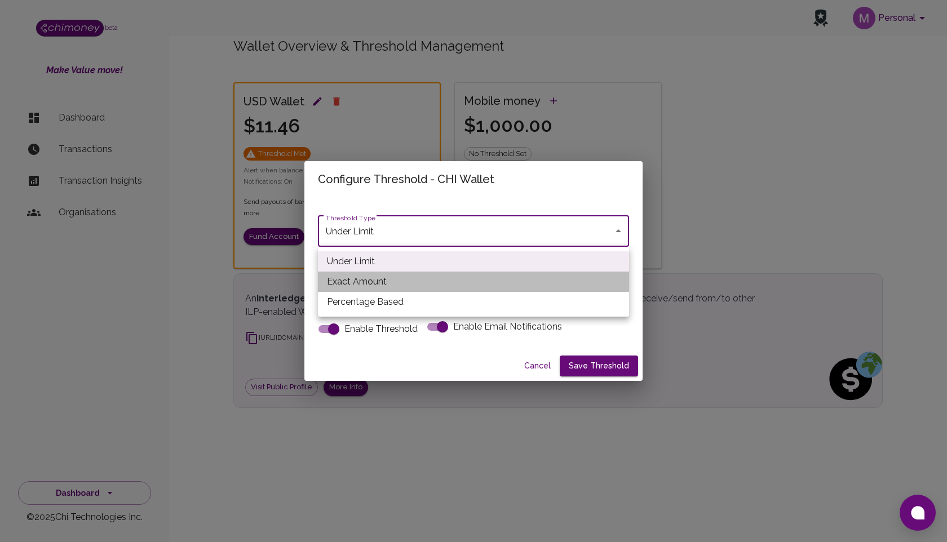
click at [417, 278] on li "Exact Amount" at bounding box center [473, 282] width 311 height 20
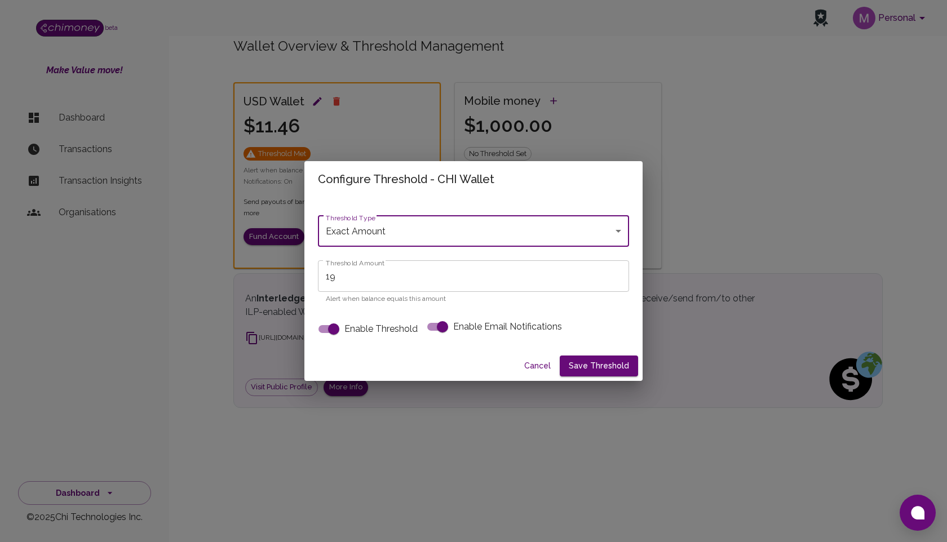
click at [410, 239] on body "Personal beta Make Value move! Dashboard Transactions Transaction Insights Orga…" at bounding box center [473, 271] width 947 height 542
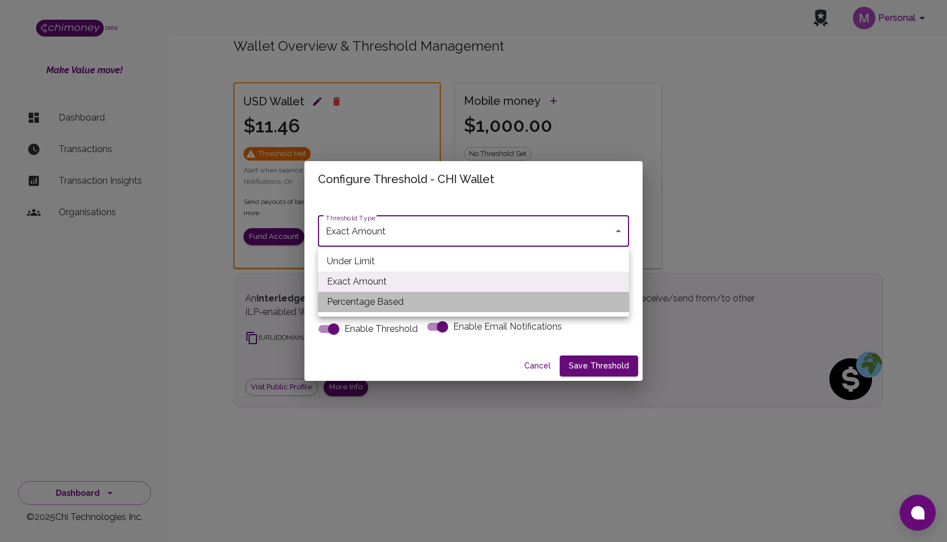
click at [417, 307] on li "Percentage Based" at bounding box center [473, 302] width 311 height 20
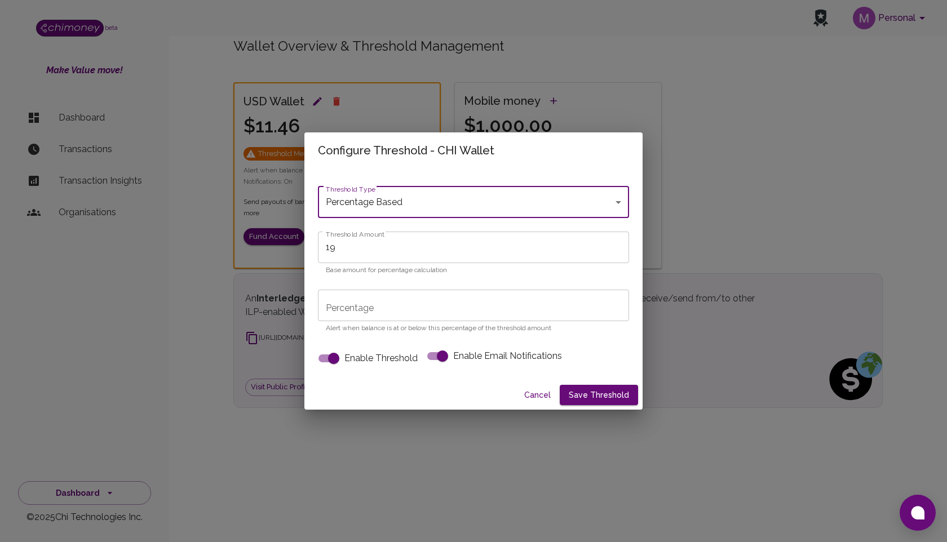
click at [407, 202] on body "Personal beta Make Value move! Dashboard Transactions Transaction Insights Orga…" at bounding box center [473, 271] width 947 height 542
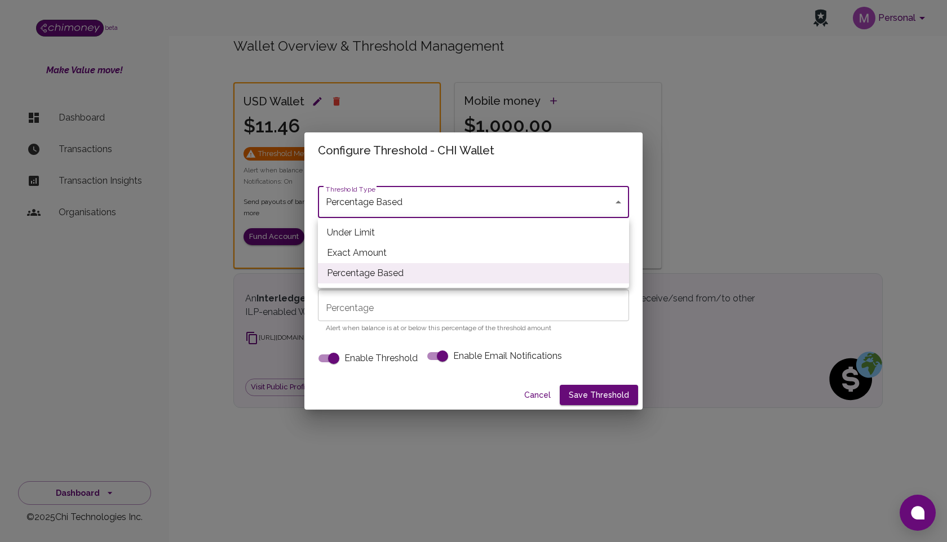
click at [384, 255] on li "Exact Amount" at bounding box center [473, 253] width 311 height 20
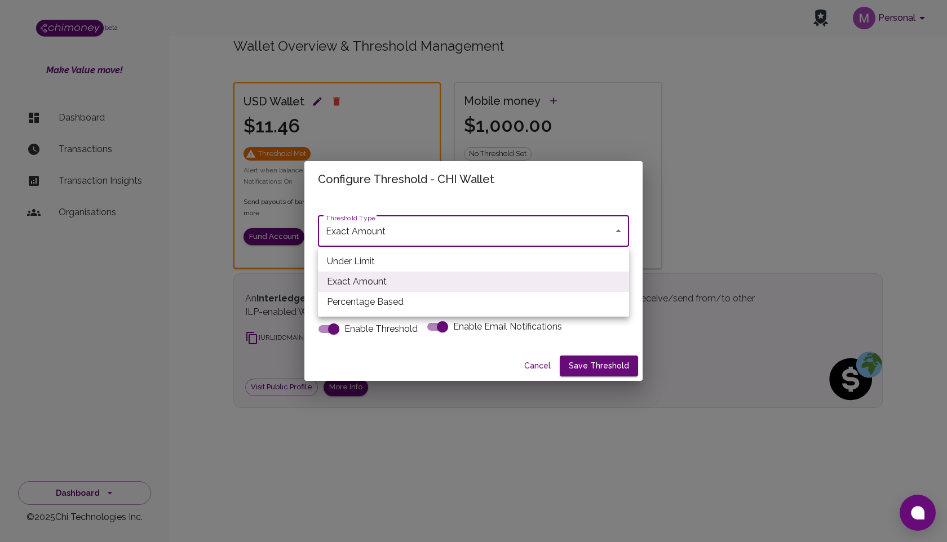
click at [387, 238] on body "Personal beta Make Value move! Dashboard Transactions Transaction Insights Orga…" at bounding box center [473, 271] width 947 height 542
click at [385, 259] on li "Under Limit" at bounding box center [473, 261] width 311 height 20
type input "under_limit"
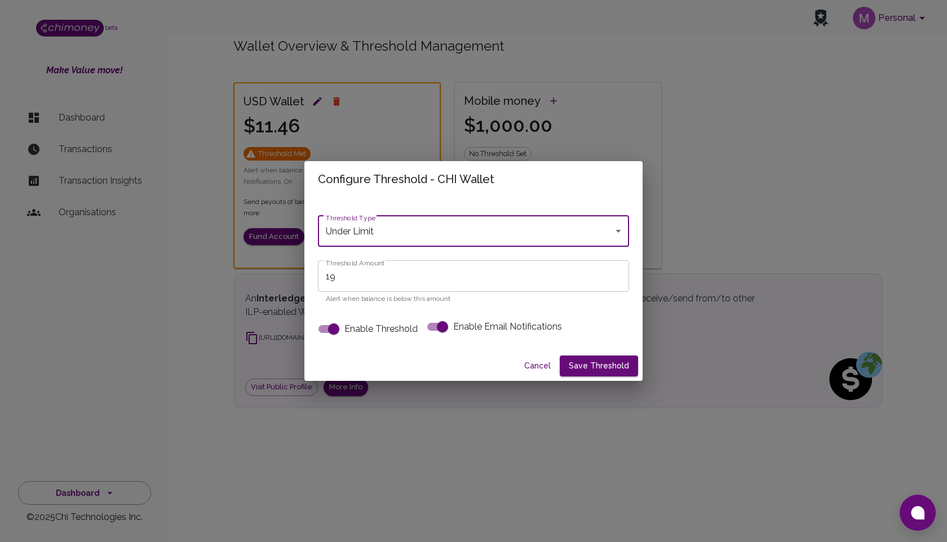
click at [540, 364] on button "Cancel" at bounding box center [537, 366] width 36 height 21
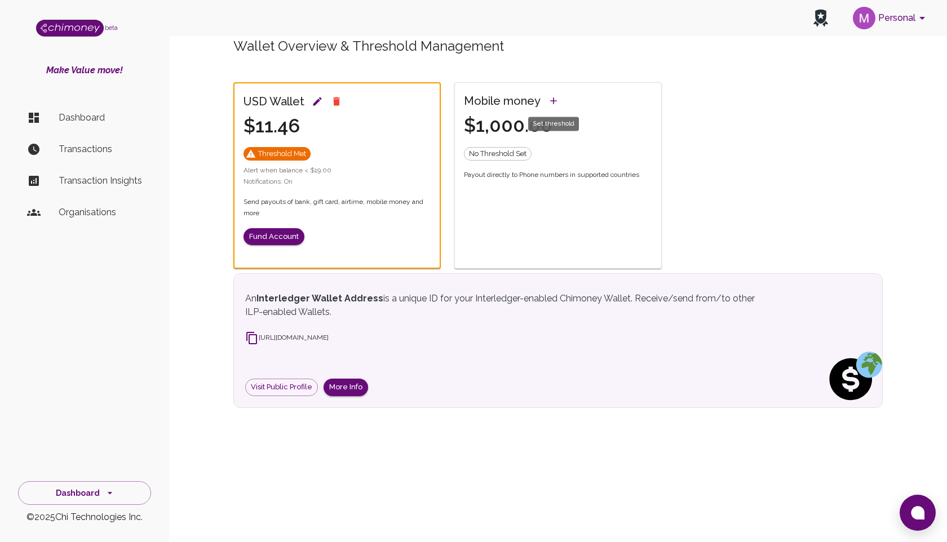
click at [550, 99] on icon "Set threshold" at bounding box center [553, 100] width 11 height 11
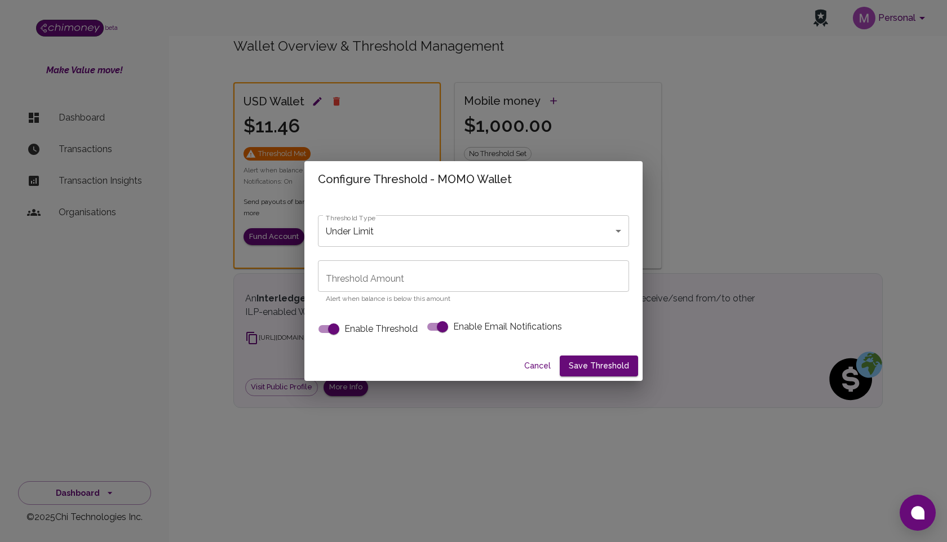
click at [516, 238] on body "Personal beta Make Value move! Dashboard Transactions Transaction Insights Orga…" at bounding box center [473, 271] width 947 height 542
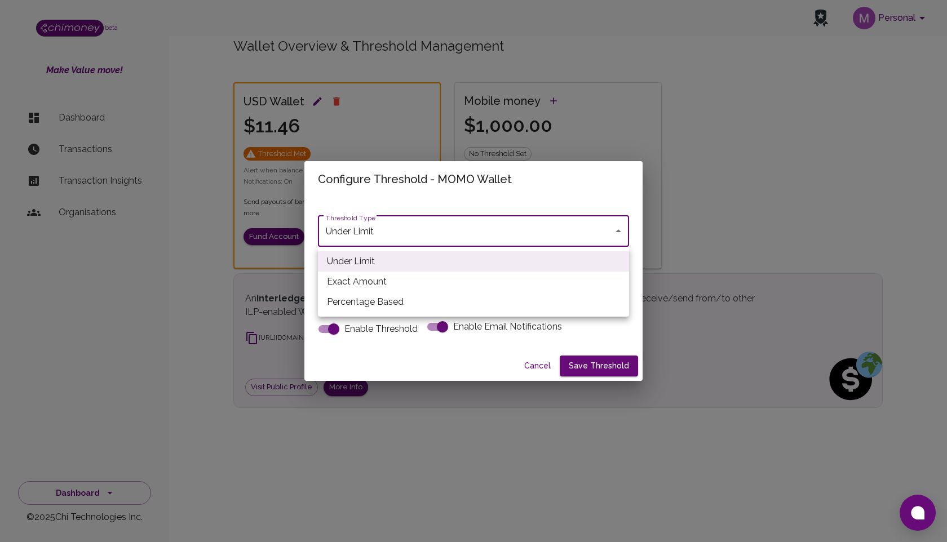
click at [517, 208] on div at bounding box center [473, 271] width 947 height 542
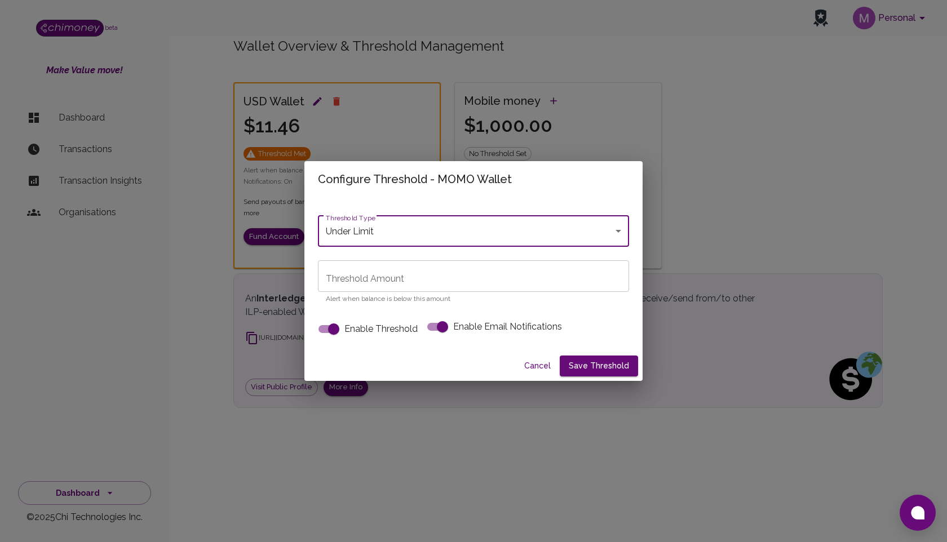
click at [538, 366] on button "Cancel" at bounding box center [537, 366] width 36 height 21
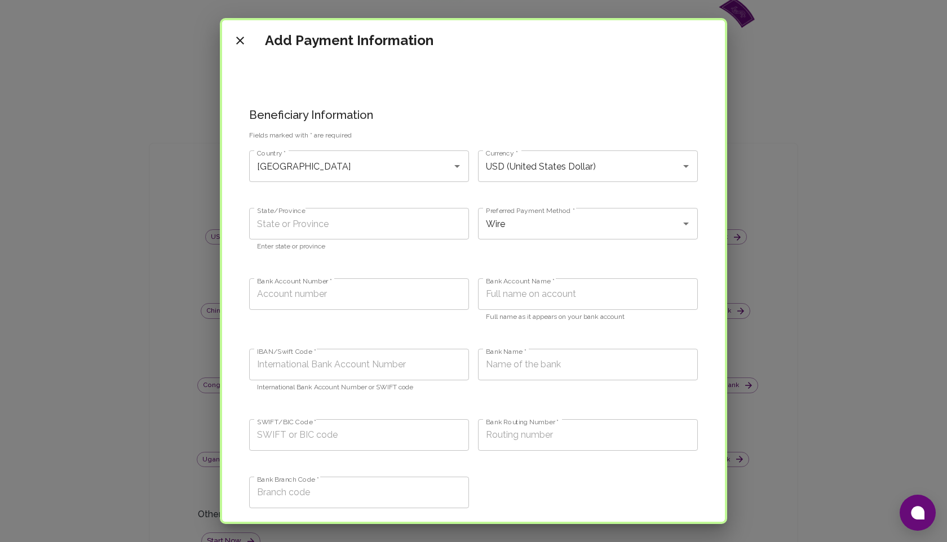
click at [243, 32] on button "close" at bounding box center [240, 40] width 23 height 23
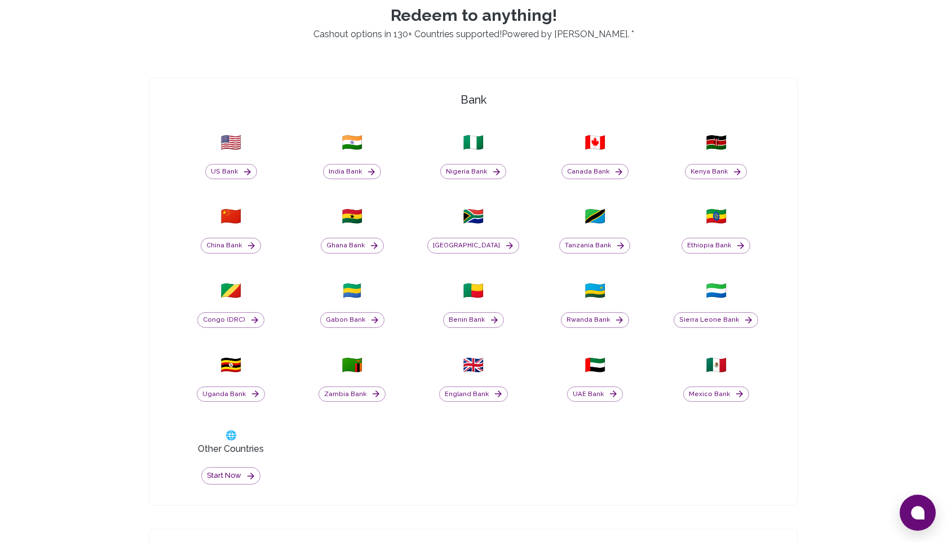
scroll to position [407, 0]
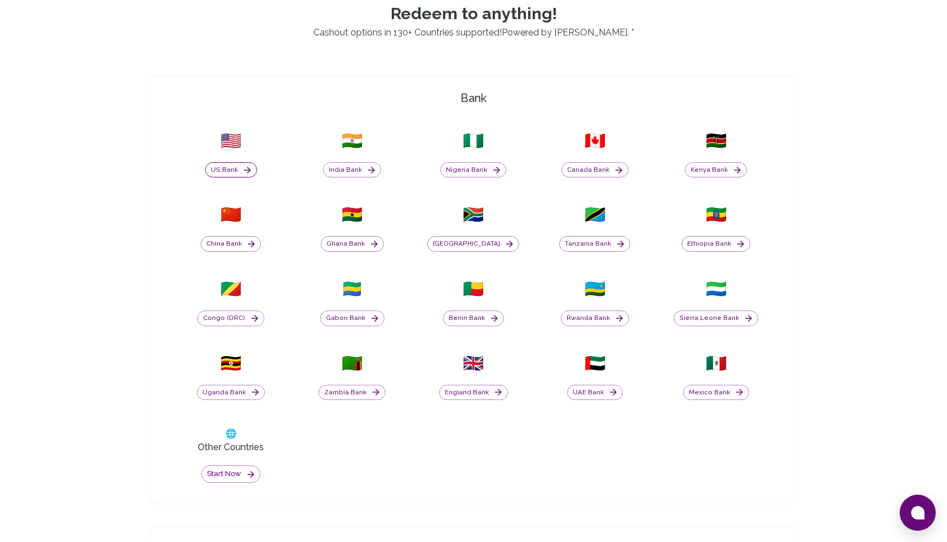
click at [224, 168] on button "US Bank" at bounding box center [231, 170] width 52 height 16
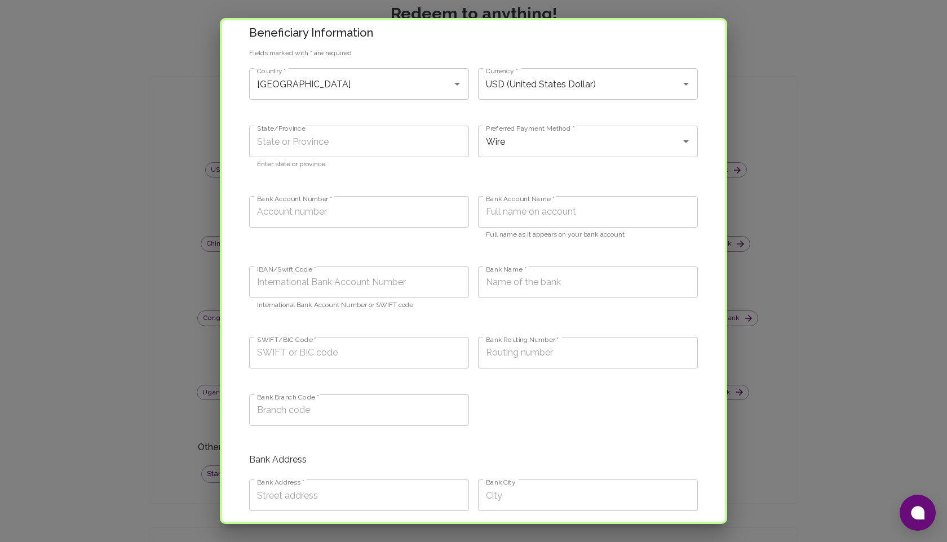
scroll to position [0, 0]
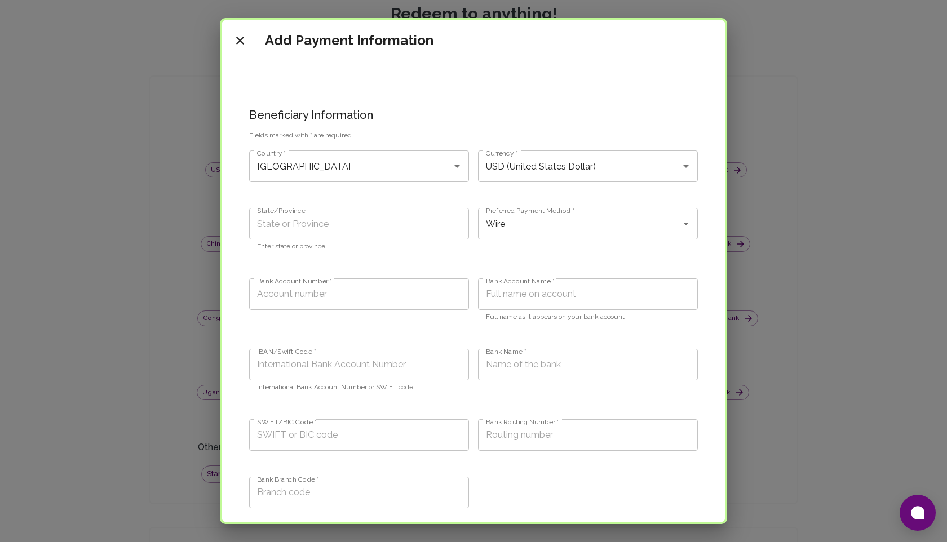
click at [241, 42] on icon "close" at bounding box center [240, 41] width 8 height 8
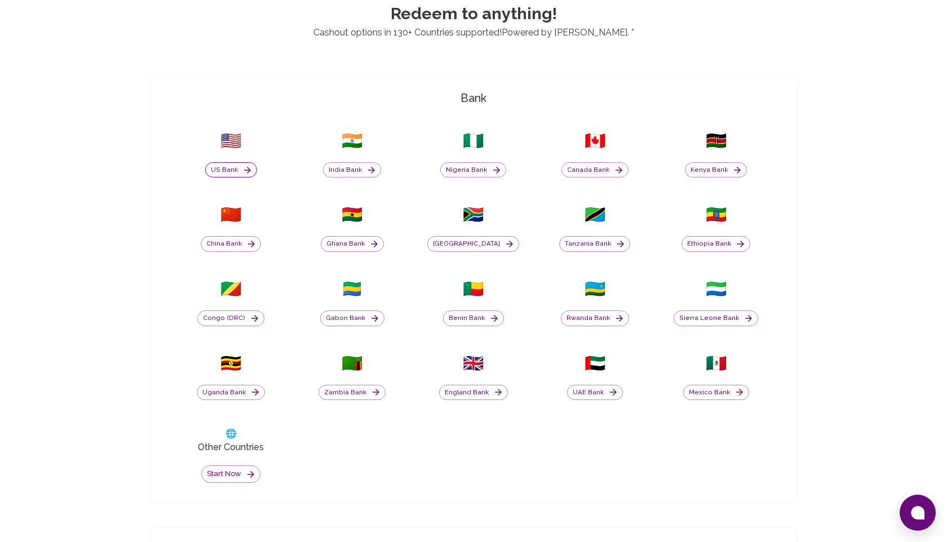
click at [220, 170] on button "US Bank" at bounding box center [231, 170] width 52 height 16
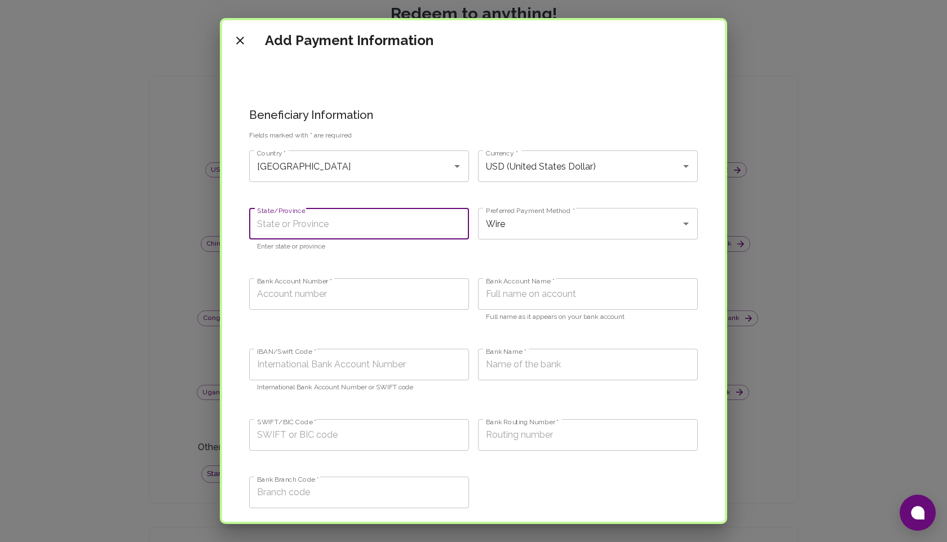
click at [327, 229] on input "State/Province" at bounding box center [359, 224] width 220 height 32
type input "24244"
click at [345, 304] on input "Bank Account Number *" at bounding box center [359, 294] width 220 height 32
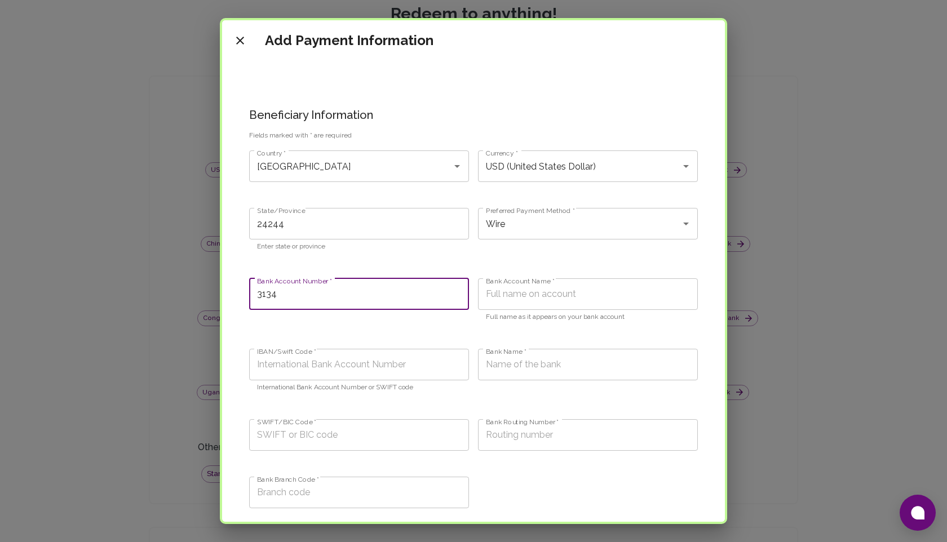
type input "3134"
click at [523, 289] on input "Bank Account Name *" at bounding box center [588, 294] width 220 height 32
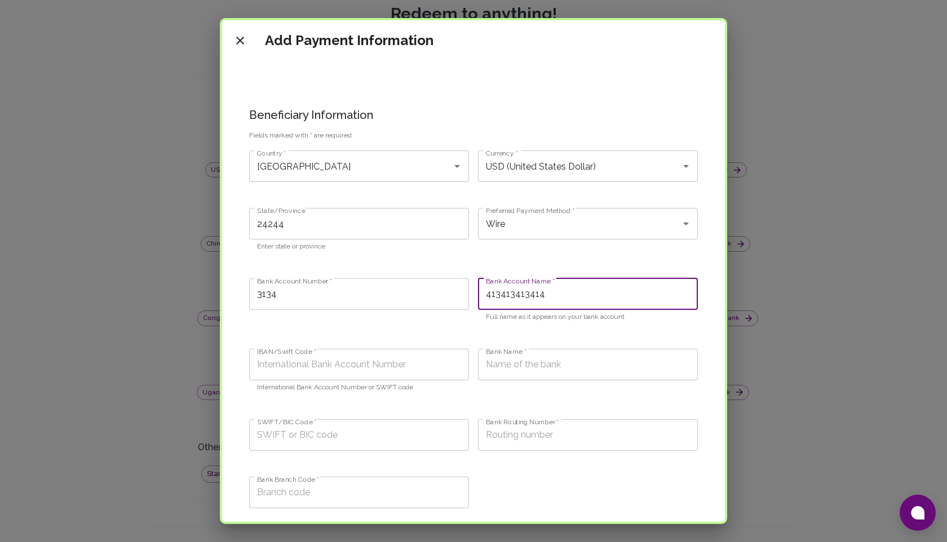
type input "413413413414"
click at [326, 365] on input "IBAN/Swift Code *" at bounding box center [359, 365] width 220 height 32
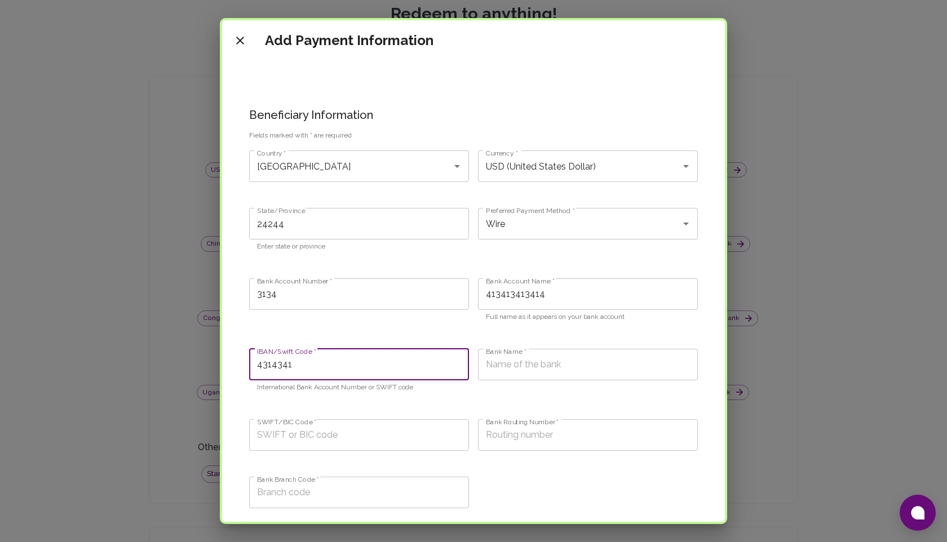
type input "4314341"
click at [505, 370] on input "Bank Name *" at bounding box center [588, 365] width 220 height 32
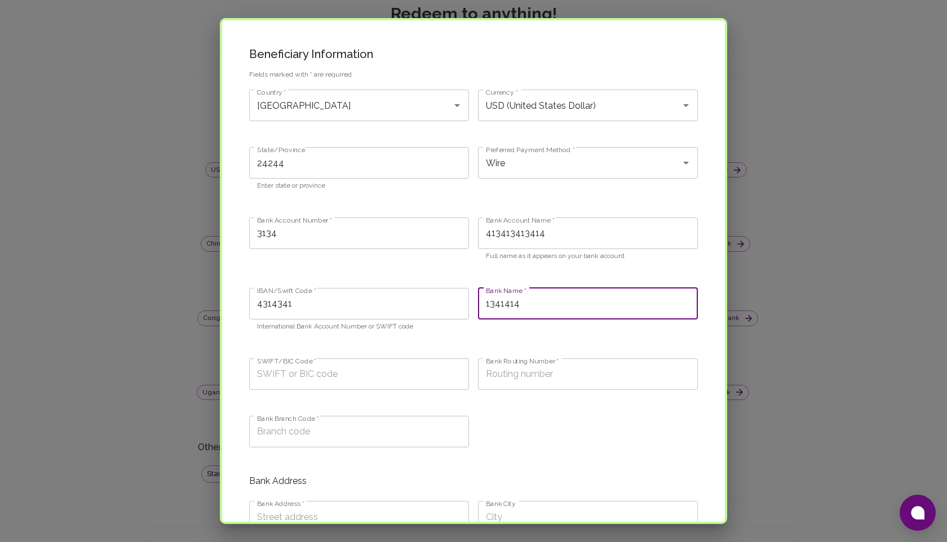
scroll to position [66, 0]
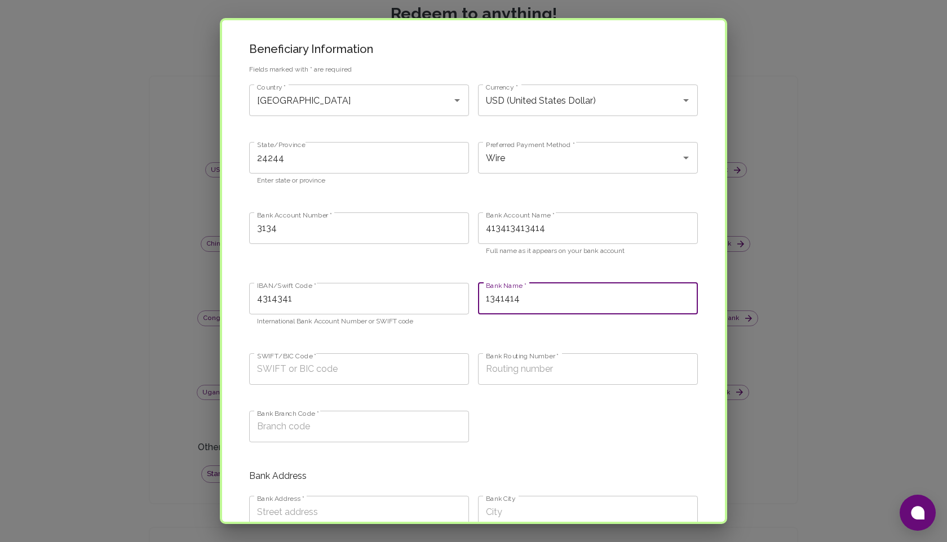
type input "1341414"
click at [277, 375] on input "SWIFT/BIC Code *" at bounding box center [359, 369] width 220 height 32
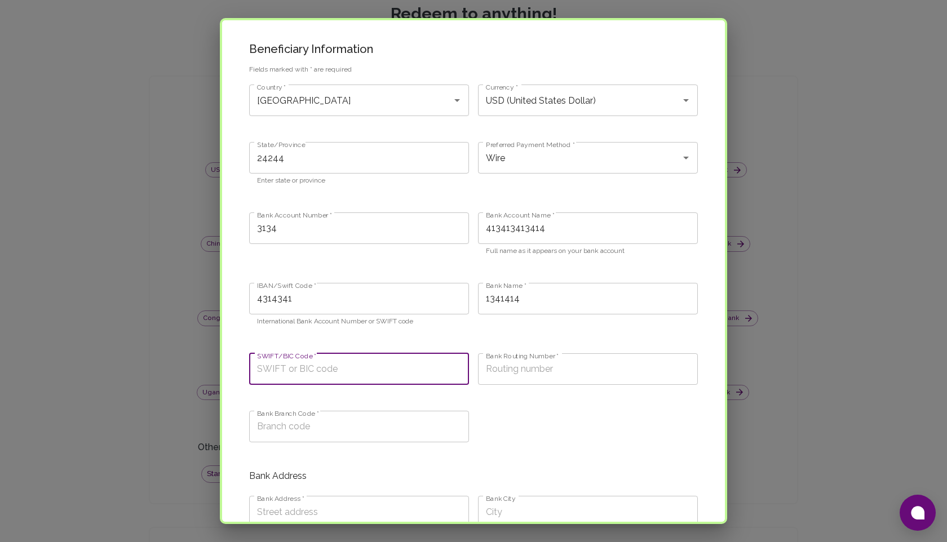
type input "[SWIFT_CODE]"
click at [478, 376] on input "Bank Routing Number *" at bounding box center [588, 369] width 220 height 32
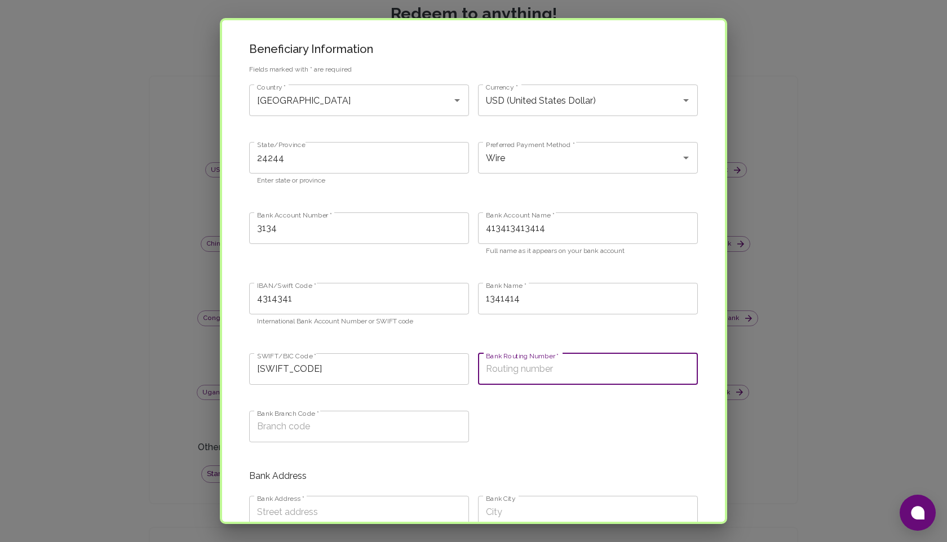
type input "1801"
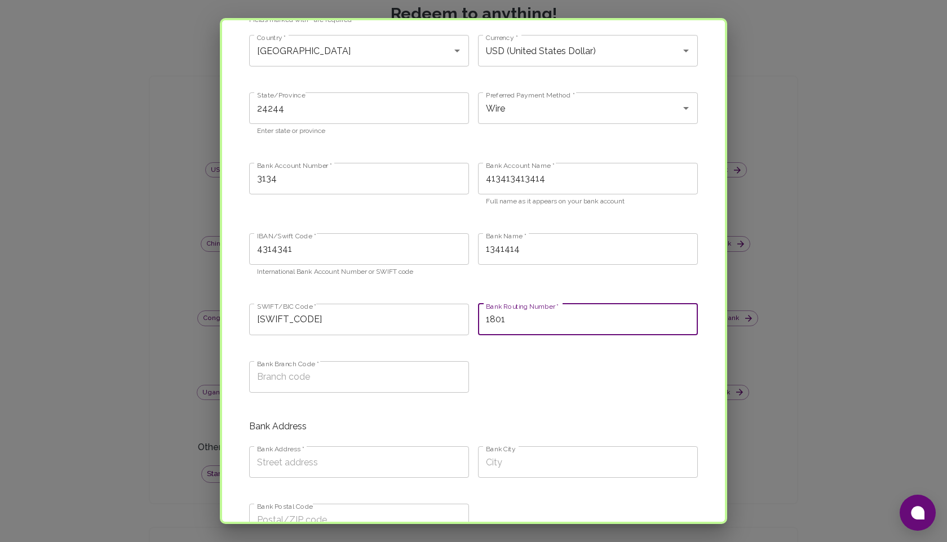
scroll to position [128, 0]
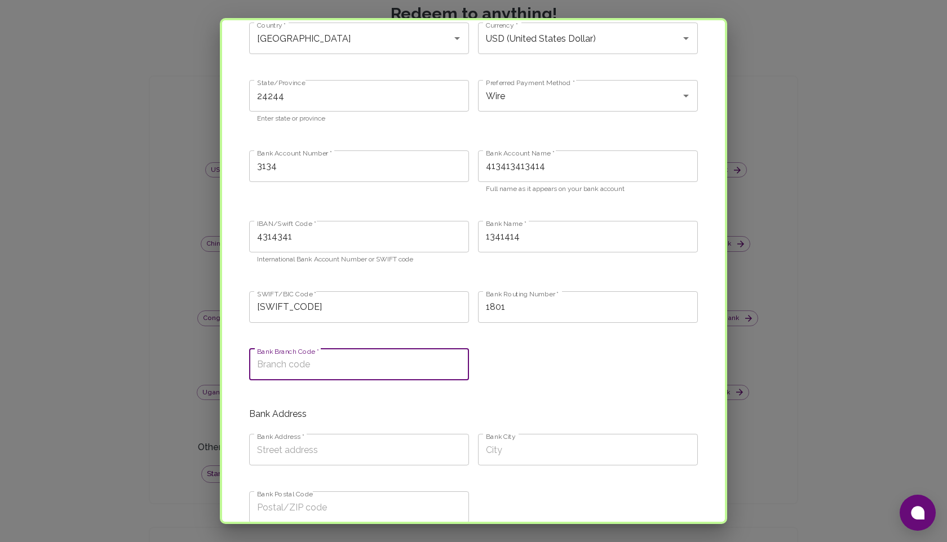
click at [286, 360] on input "Bank Branch Code *" at bounding box center [359, 365] width 220 height 32
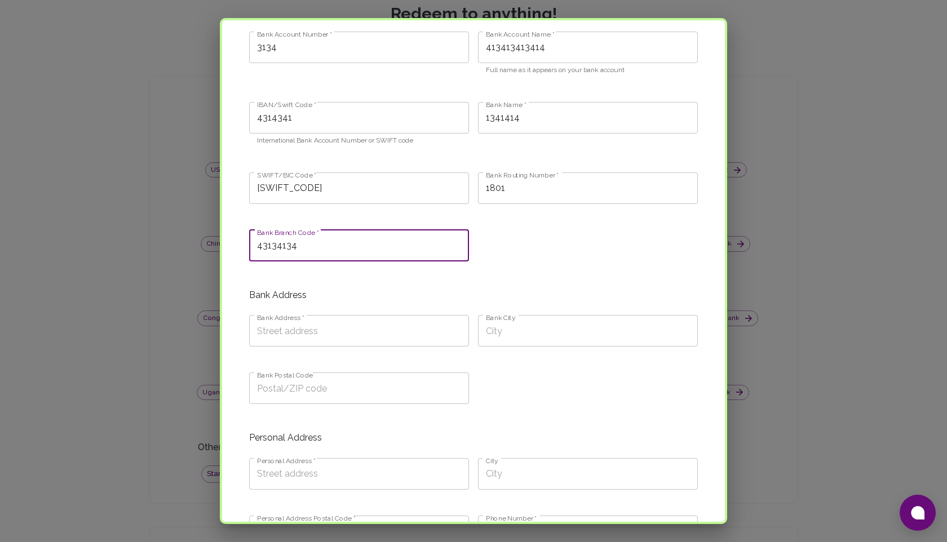
scroll to position [251, 0]
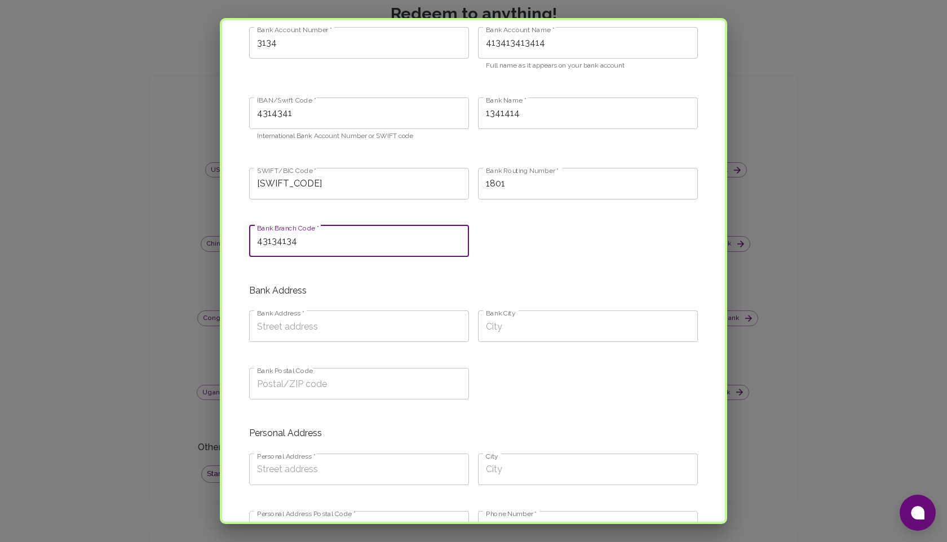
type input "43134134"
click at [298, 327] on input "Bank Address *" at bounding box center [359, 326] width 220 height 32
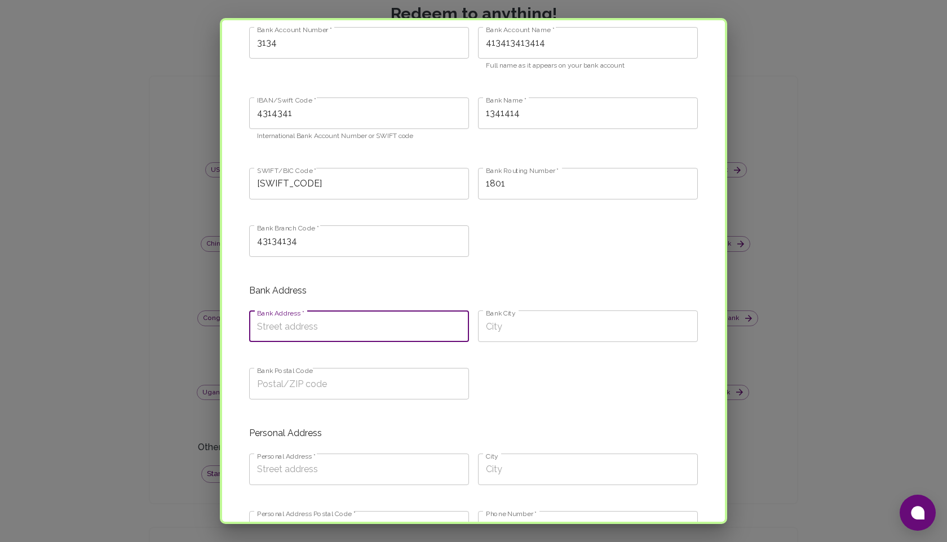
type input "[PERSON_NAME]-E-NAW"
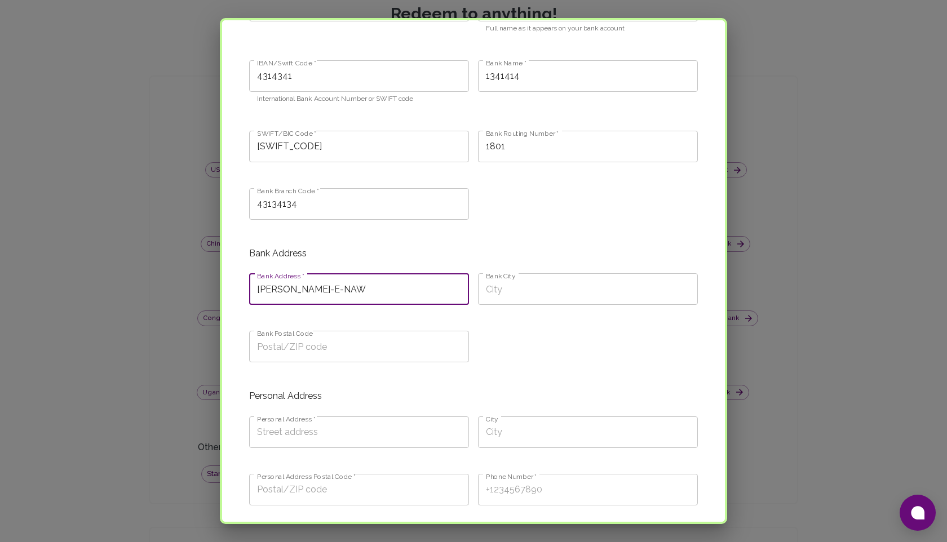
scroll to position [433, 0]
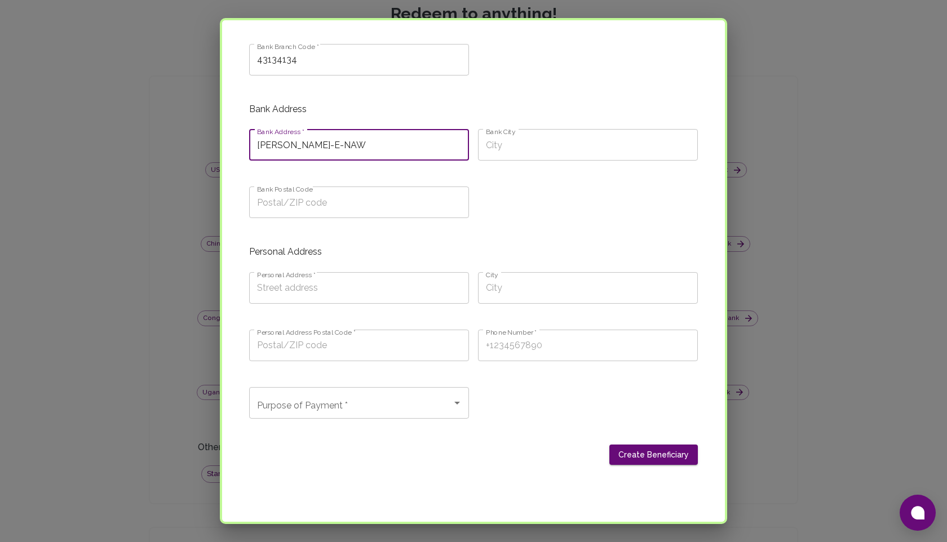
click at [320, 288] on input "Personal Address *" at bounding box center [359, 288] width 220 height 32
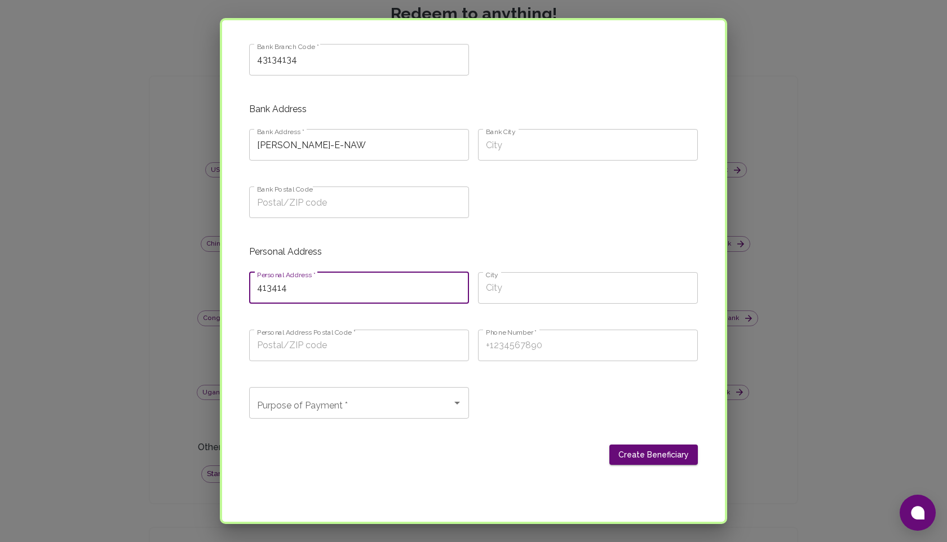
type input "413414"
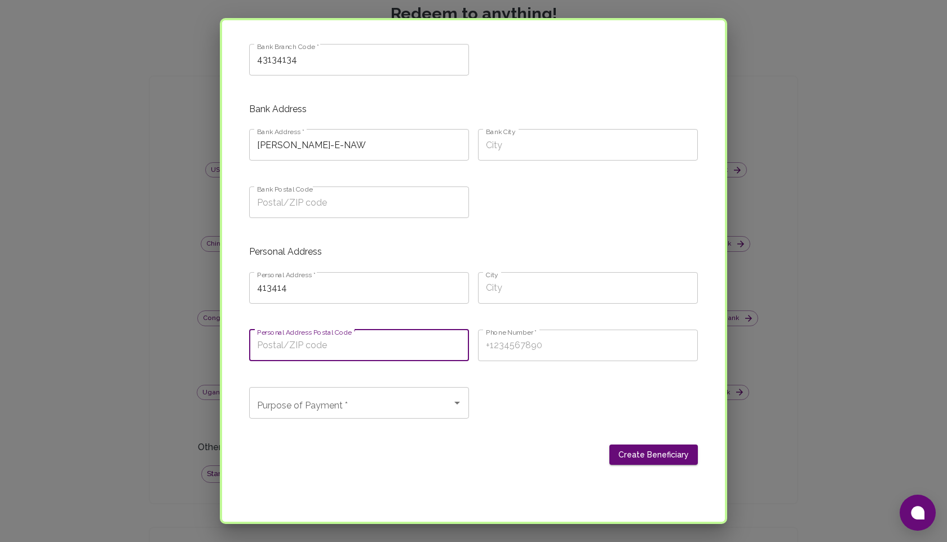
click at [353, 353] on input "Personal Address Postal Code *" at bounding box center [359, 346] width 220 height 32
type input "e2r234r34"
click at [512, 353] on input "Phone Number *" at bounding box center [588, 346] width 220 height 32
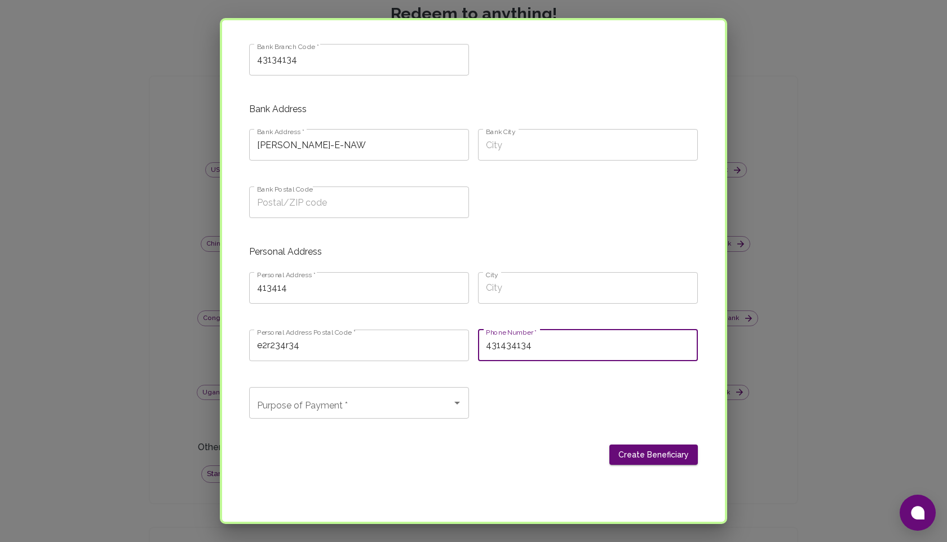
scroll to position [0, 0]
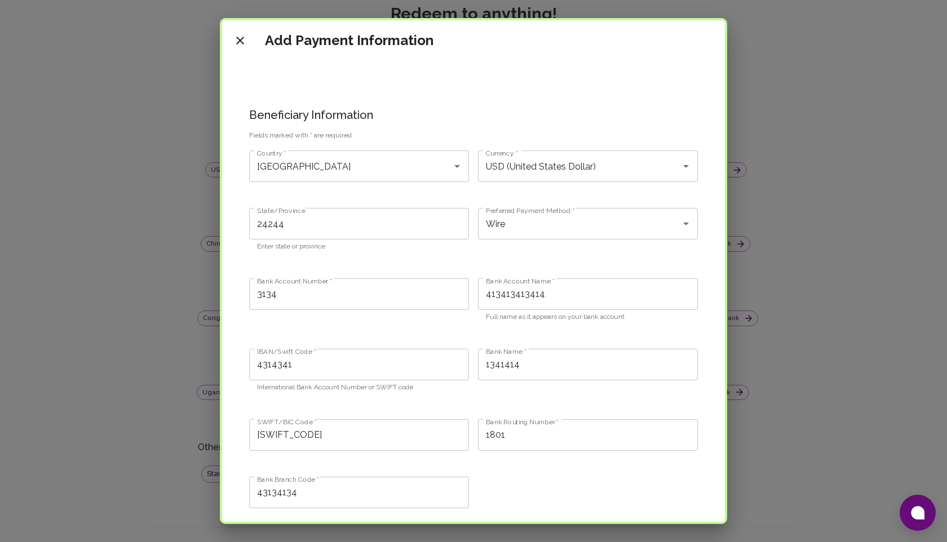
type input "431434134"
click at [318, 289] on input "3134" at bounding box center [359, 294] width 220 height 32
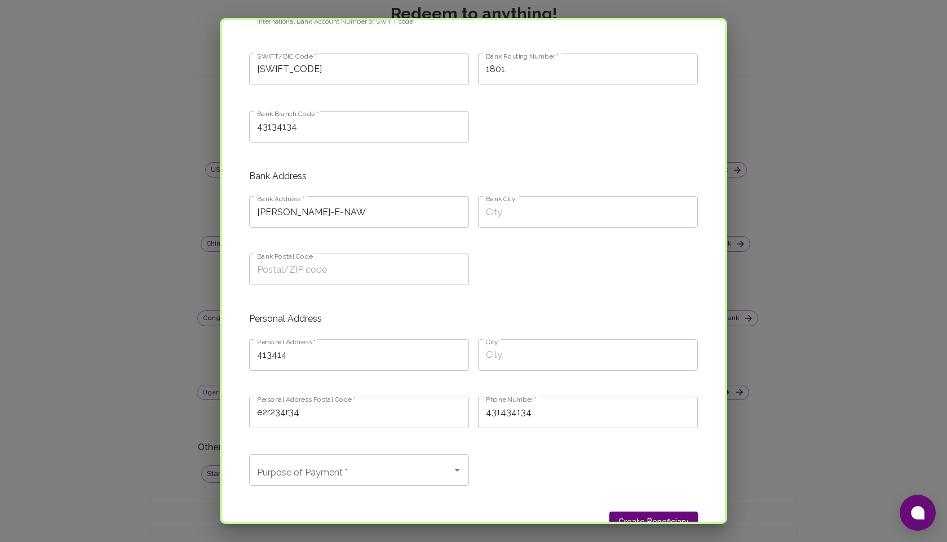
scroll to position [547, 0]
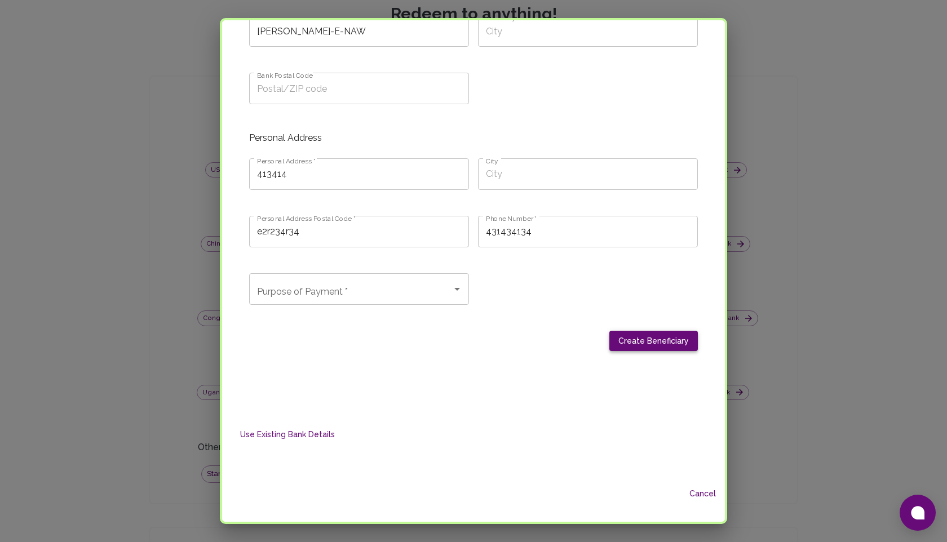
type input "31343141413"
click at [643, 339] on button "Create Beneficiary" at bounding box center [653, 341] width 88 height 21
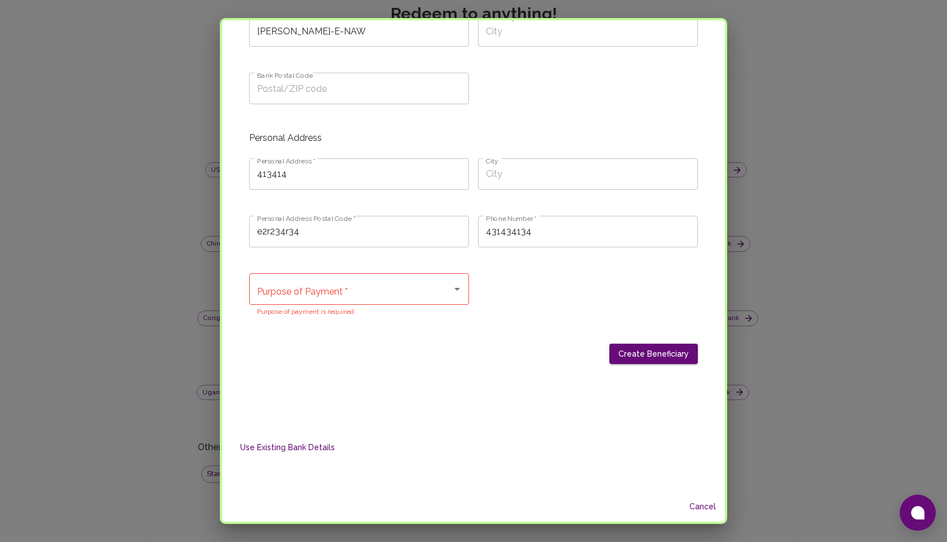
click at [367, 289] on input "Purpose of Payment *" at bounding box center [350, 288] width 193 height 21
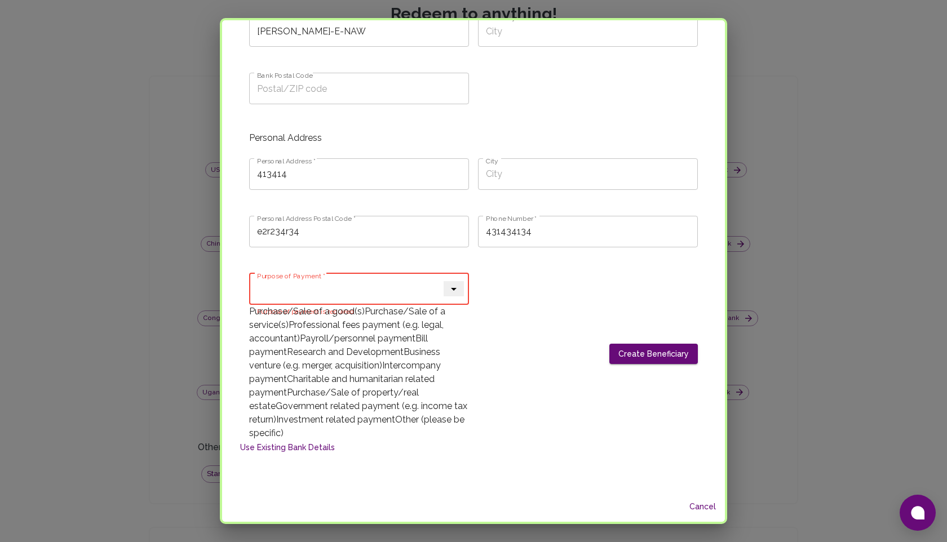
click at [347, 330] on span "Purchase/Sale of a service(s)" at bounding box center [347, 318] width 196 height 24
type input "Purchase/Sale of a service(s)"
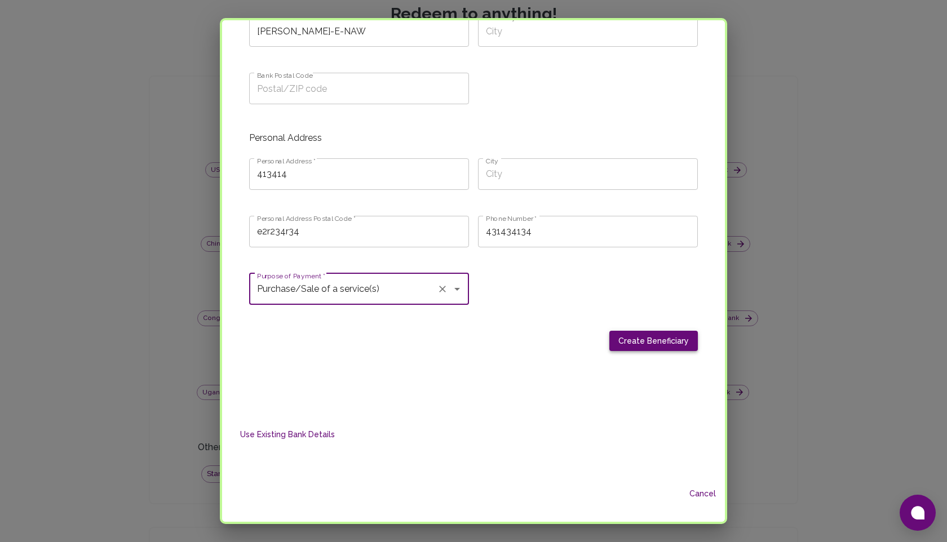
click at [663, 333] on button "Create Beneficiary" at bounding box center [653, 341] width 88 height 21
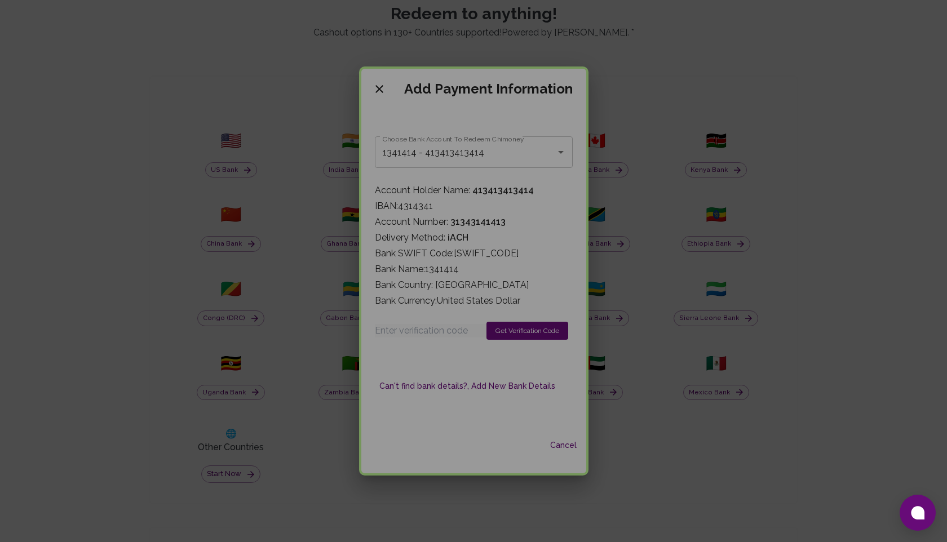
scroll to position [0, 0]
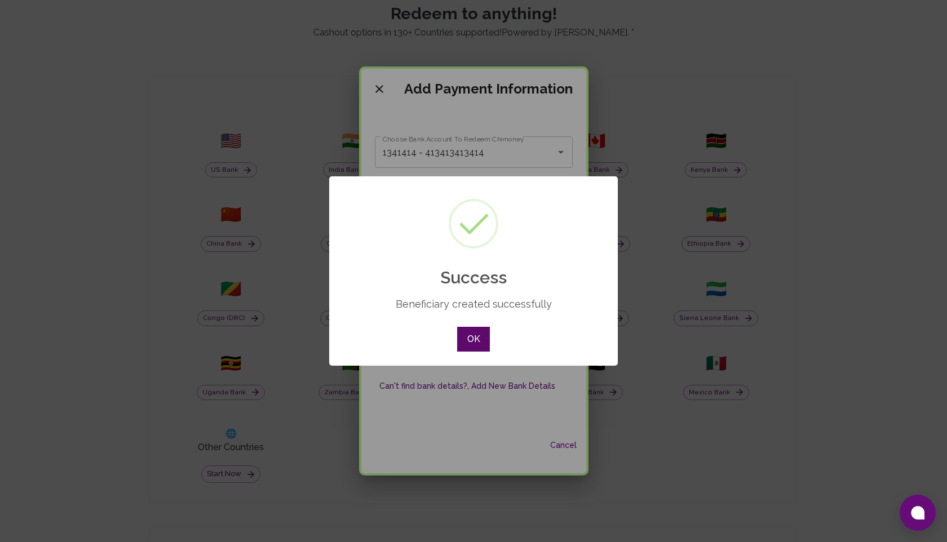
click at [480, 334] on button "OK" at bounding box center [473, 339] width 33 height 25
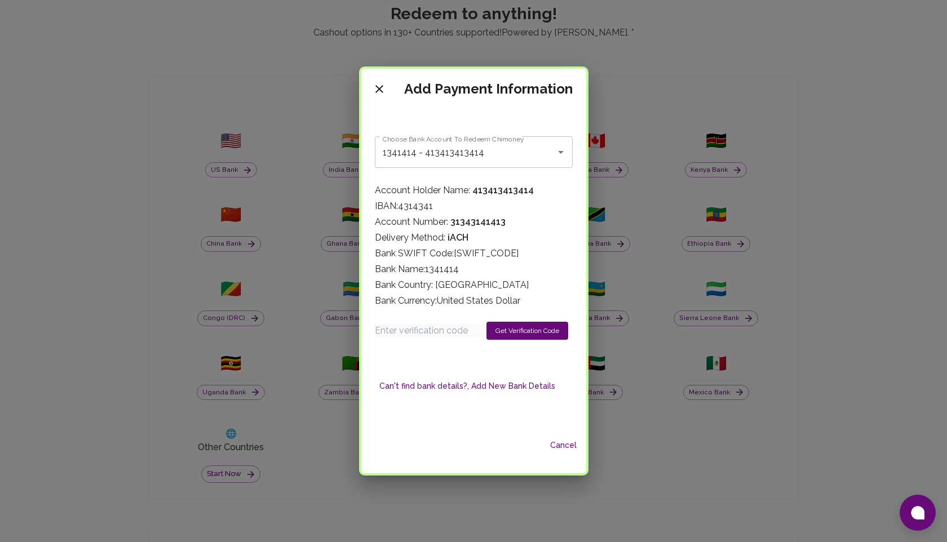
click at [505, 340] on button "Get Verification Code" at bounding box center [527, 331] width 82 height 18
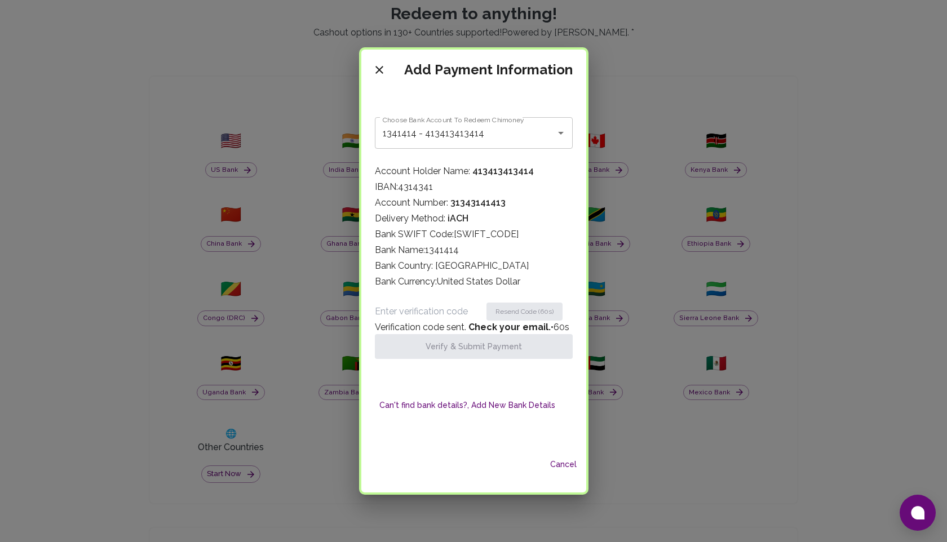
click at [445, 318] on input "Enter verification code" at bounding box center [431, 312] width 112 height 14
click at [443, 318] on input "Enter verification code" at bounding box center [431, 312] width 112 height 14
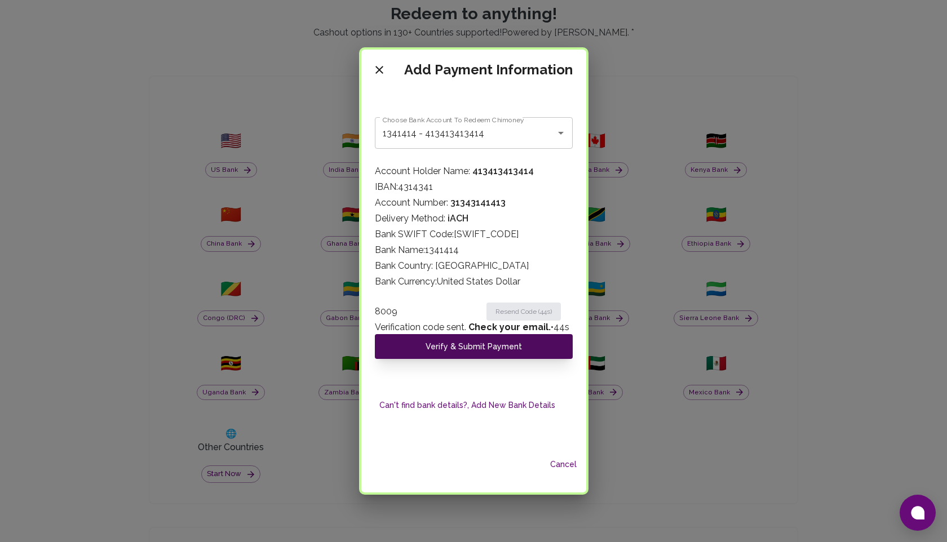
type input "8009"
click at [459, 359] on button "Verify & Submit Payment" at bounding box center [474, 346] width 198 height 25
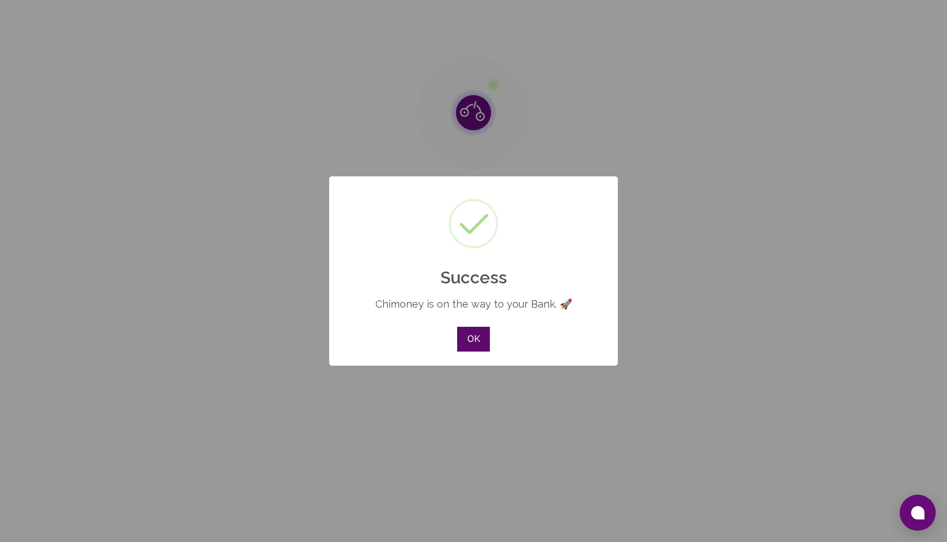
click at [473, 334] on button "OK" at bounding box center [473, 339] width 33 height 25
